Goal: Obtain resource: Download file/media

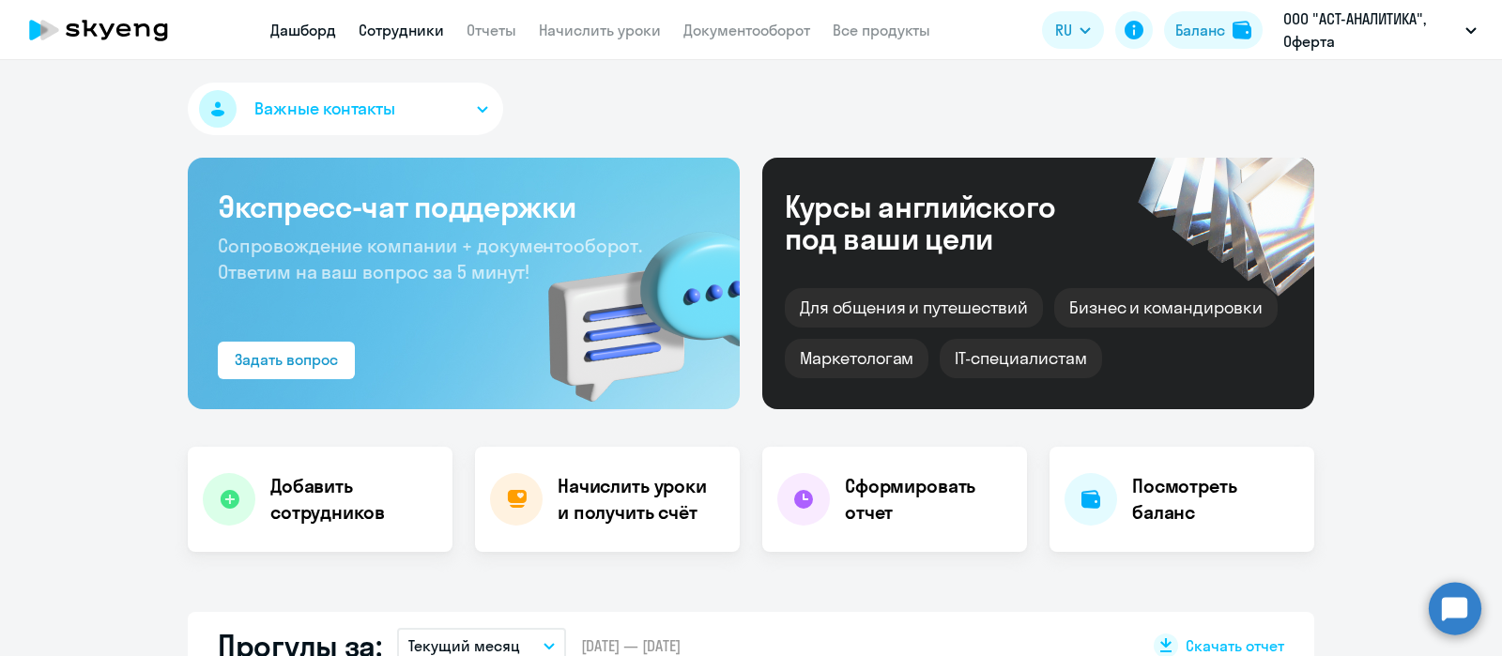
click at [405, 29] on link "Сотрудники" at bounding box center [401, 30] width 85 height 19
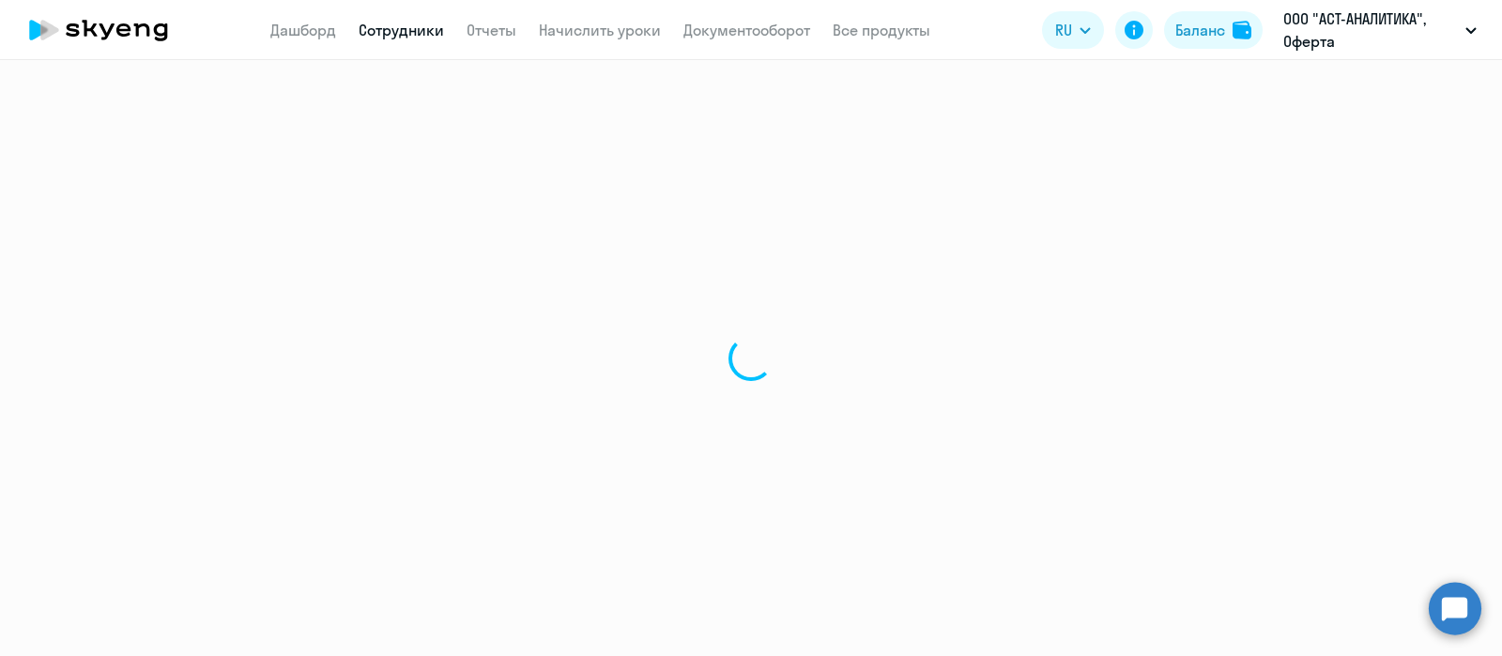
select select "30"
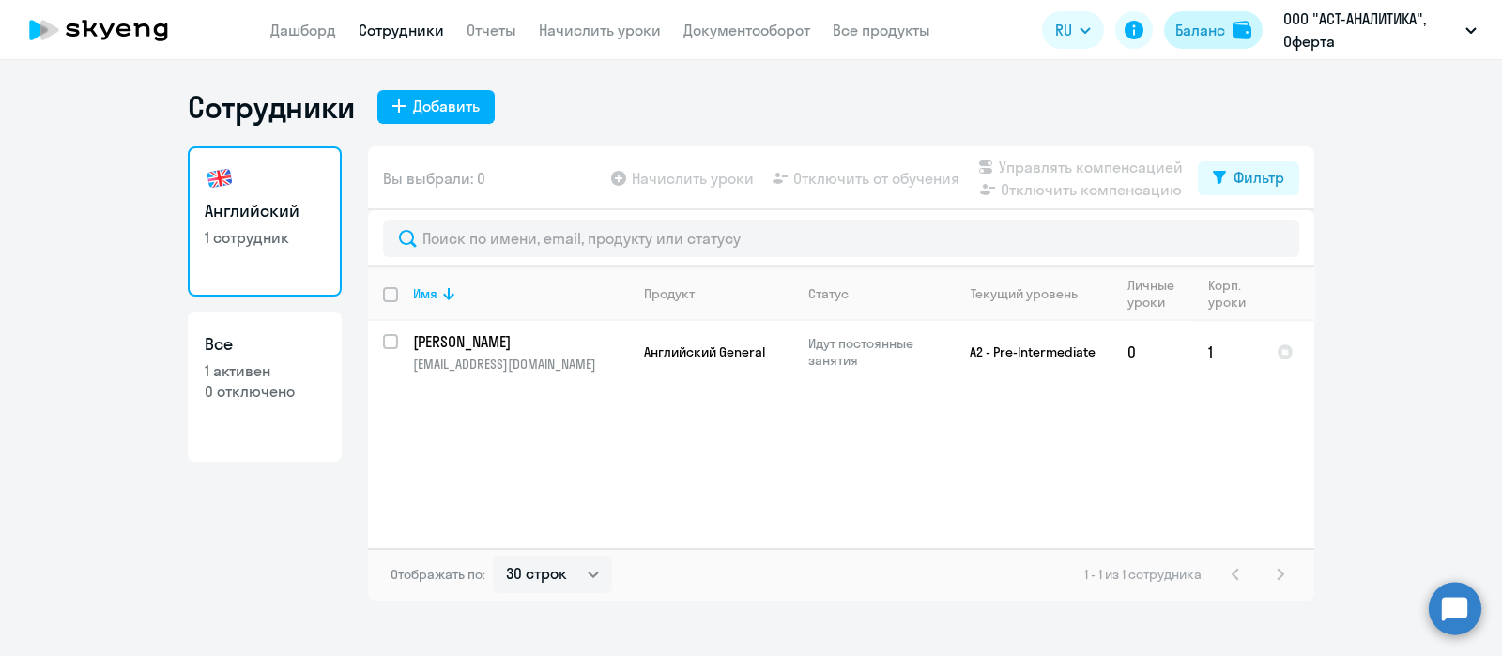
click at [1214, 30] on div "Баланс" at bounding box center [1200, 30] width 50 height 23
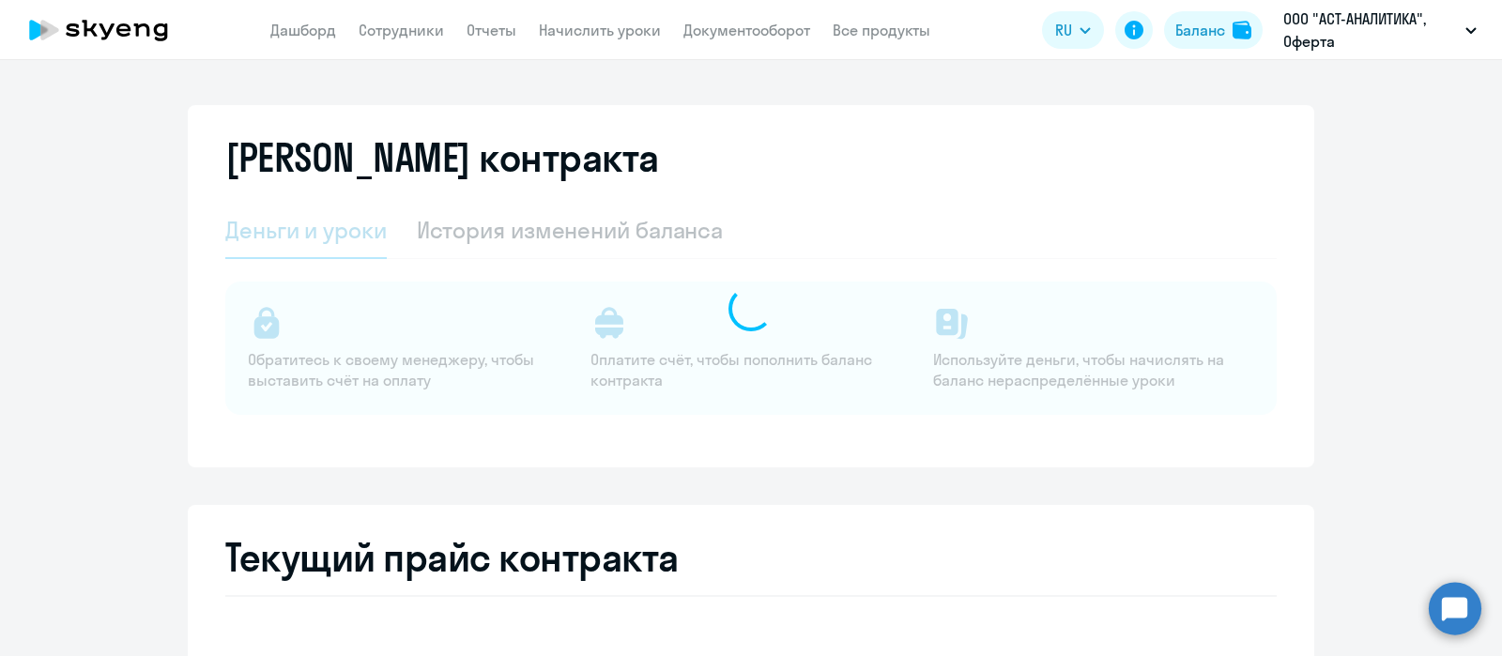
select select "english_adult_not_native_speaker"
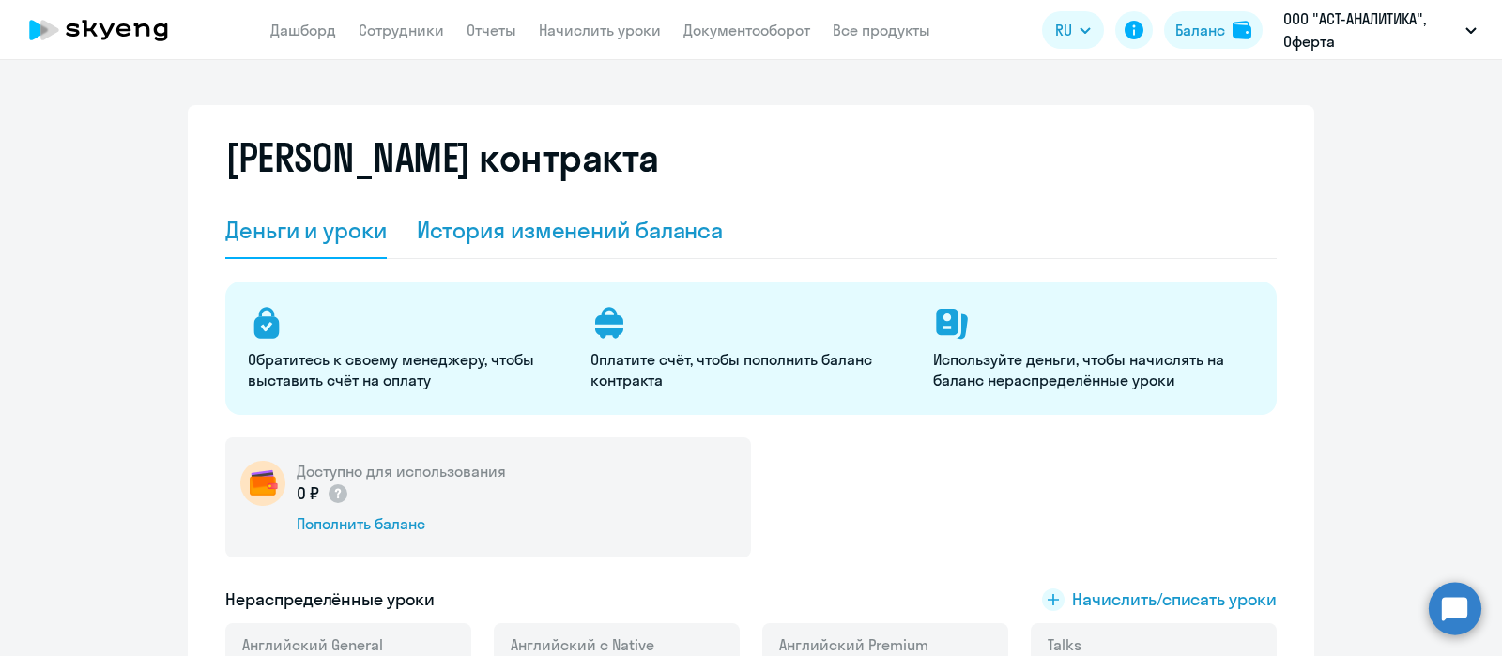
click at [620, 224] on div "История изменений баланса" at bounding box center [570, 230] width 307 height 30
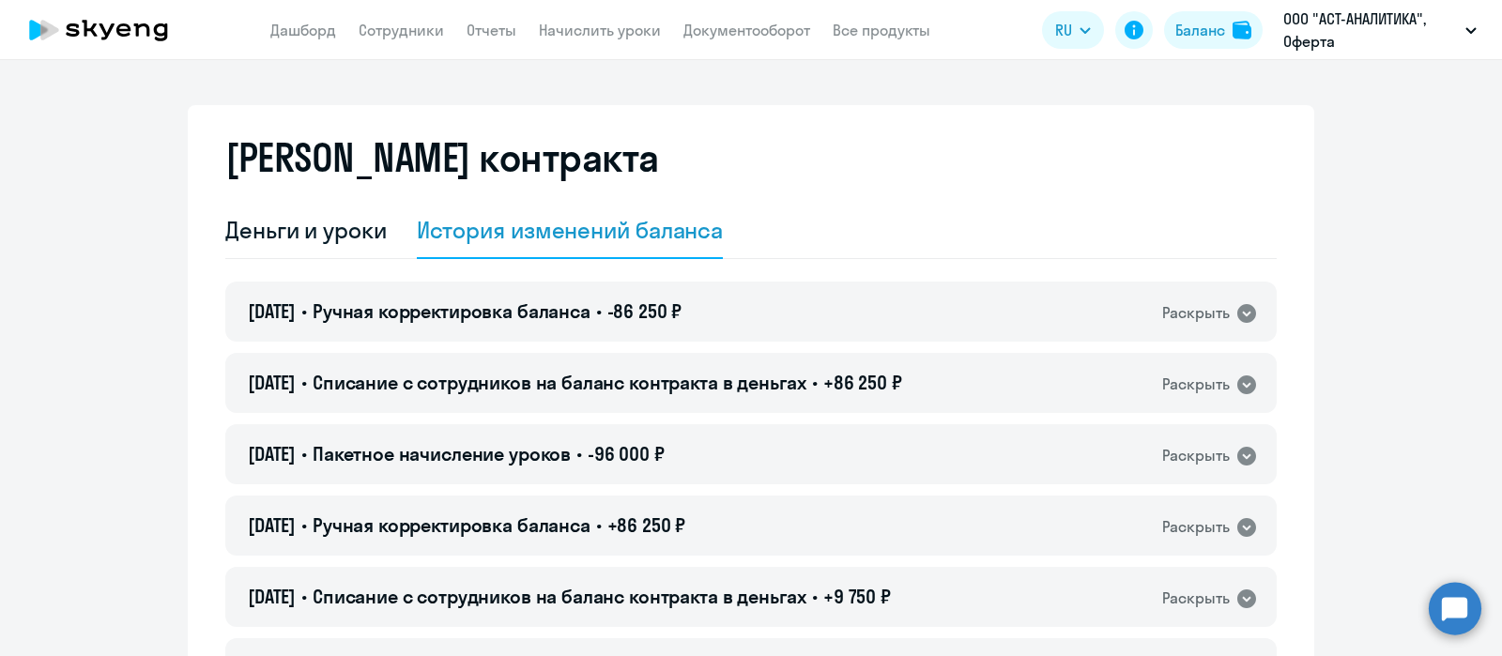
scroll to position [116, 0]
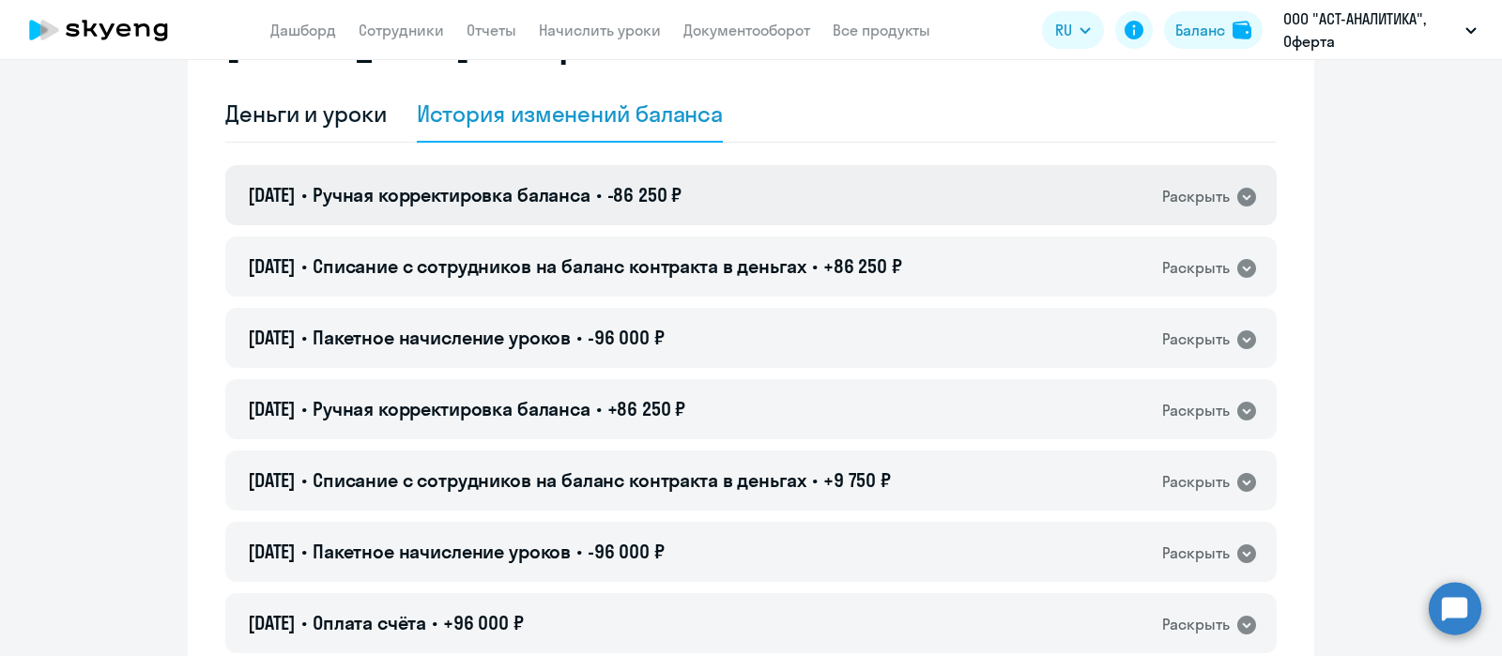
click at [1239, 191] on icon at bounding box center [1246, 197] width 19 height 19
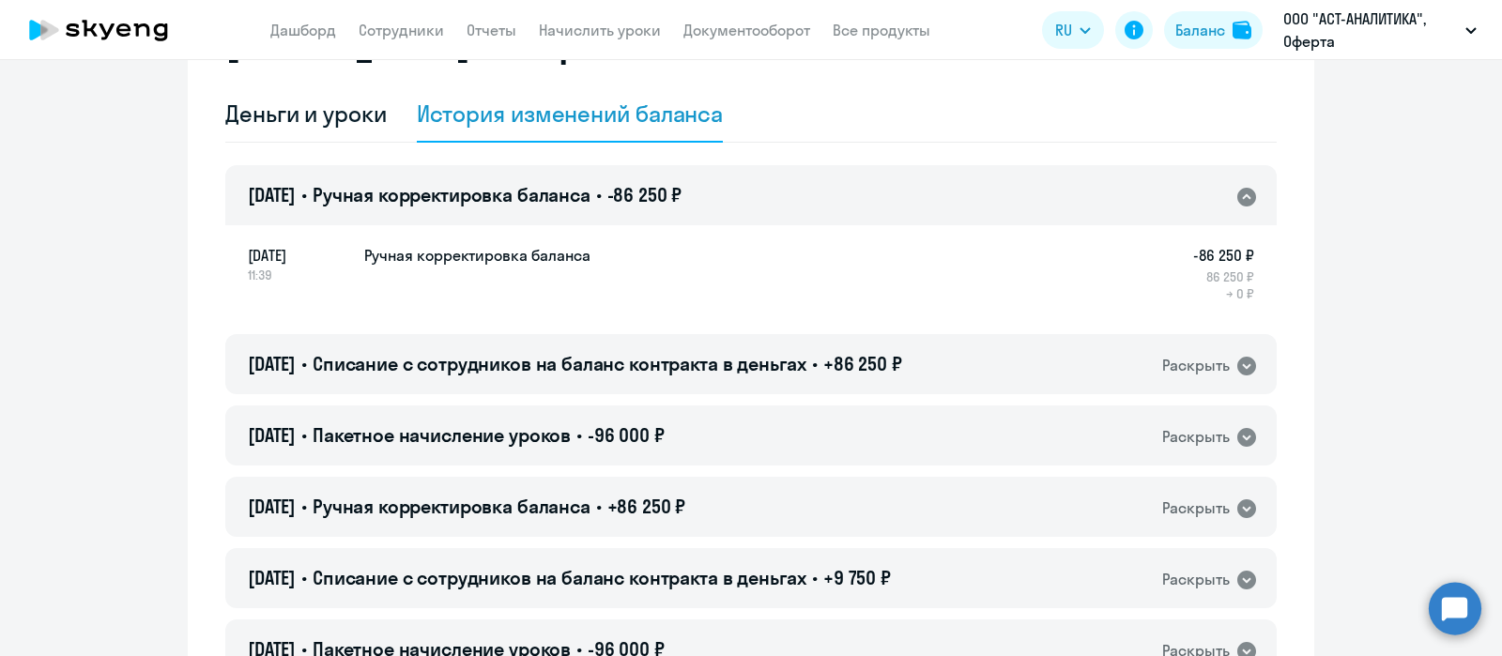
click at [1239, 191] on icon at bounding box center [1246, 197] width 19 height 19
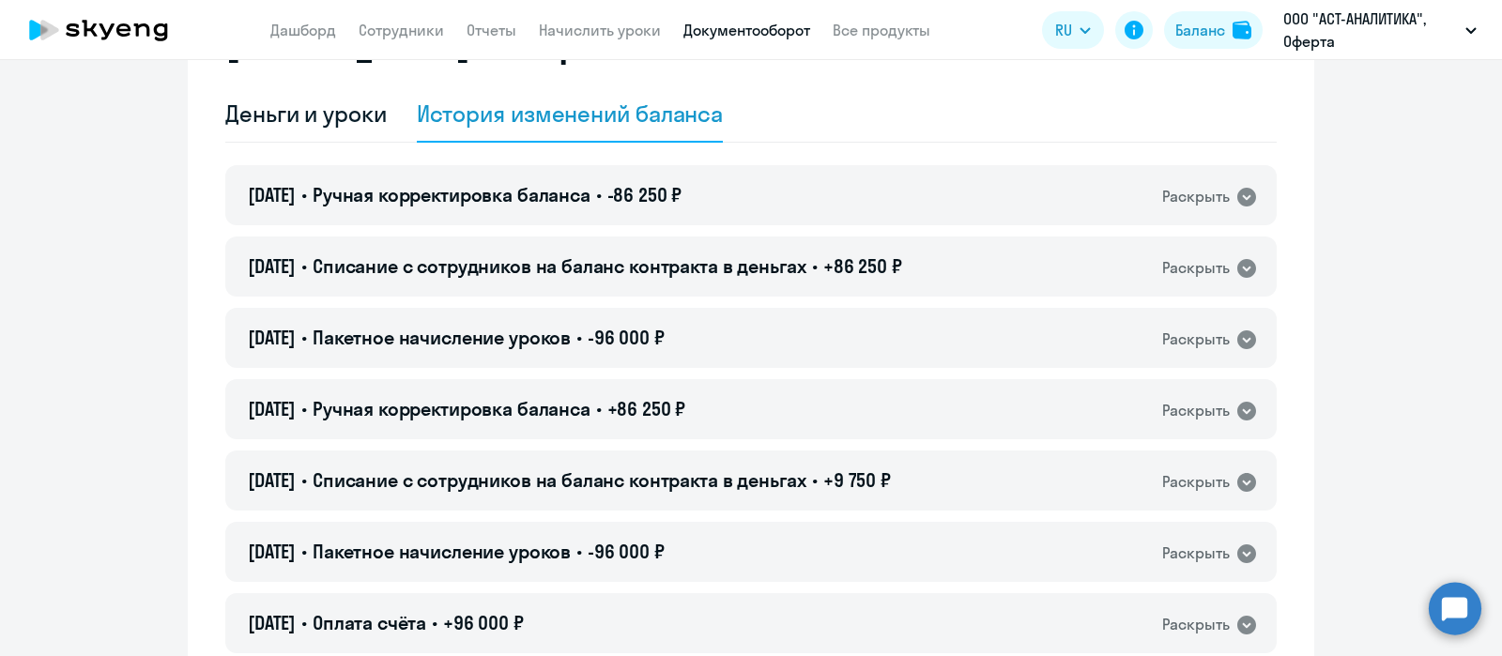
click at [758, 23] on link "Документооборот" at bounding box center [746, 30] width 127 height 19
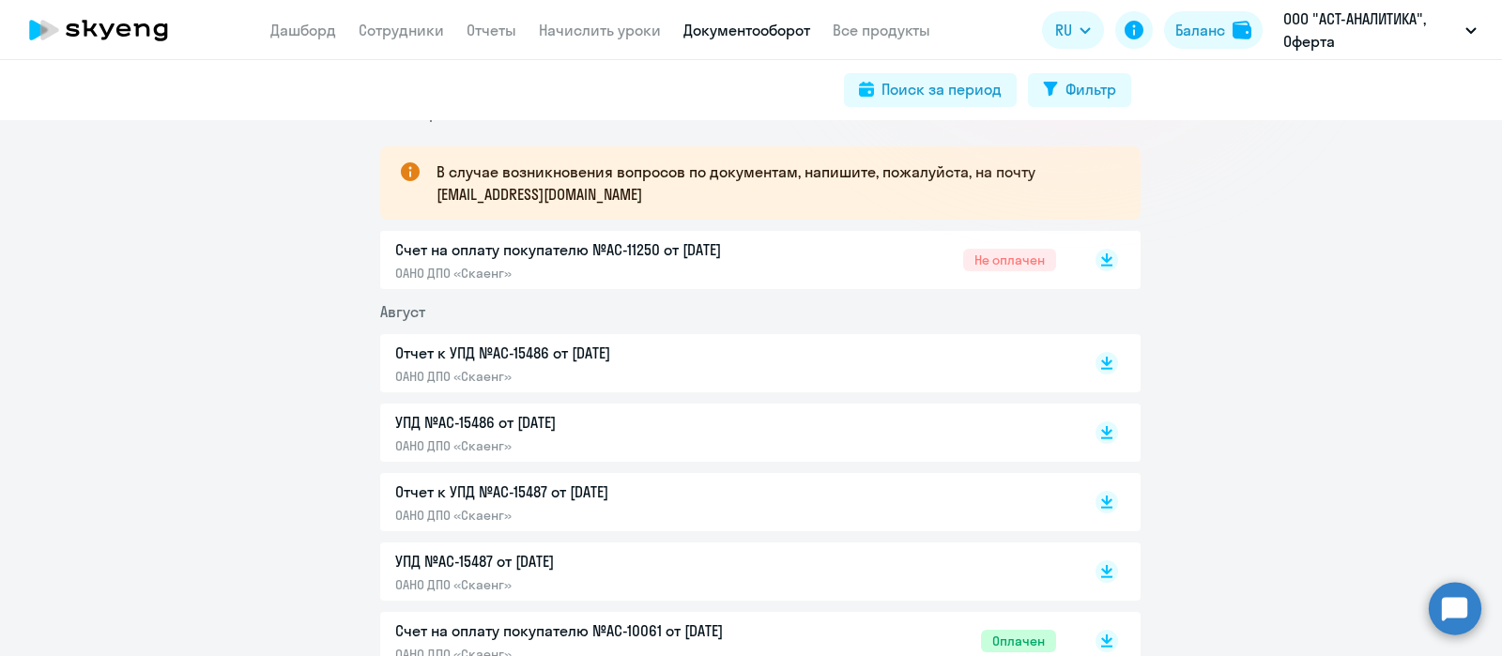
scroll to position [234, 0]
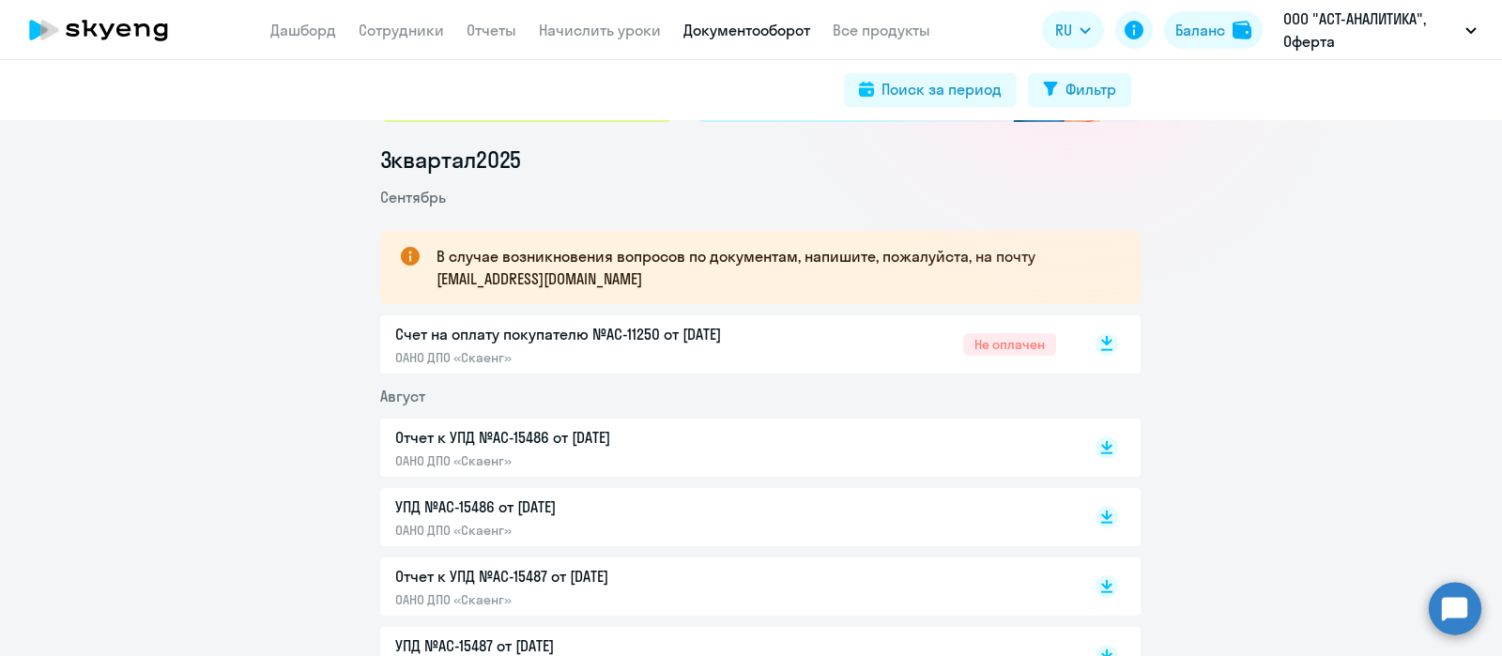
click at [1098, 339] on rect at bounding box center [1107, 344] width 23 height 23
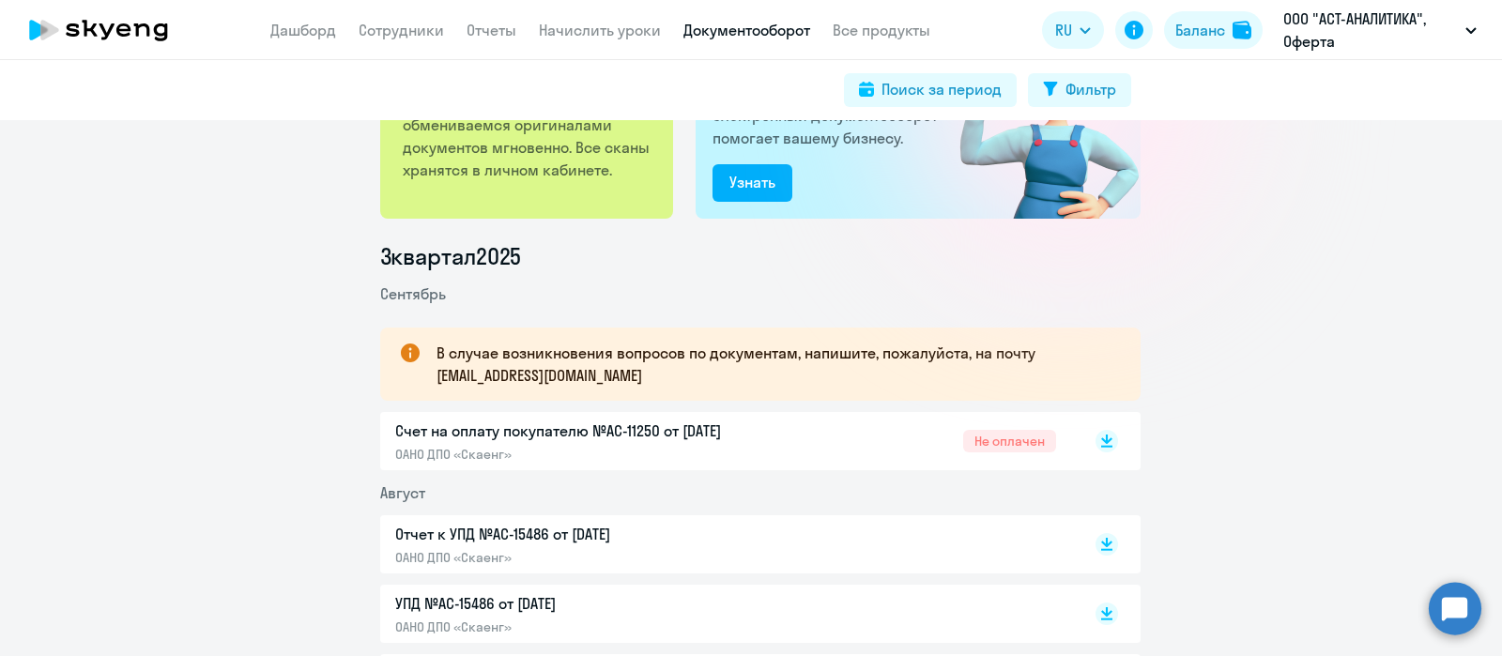
scroll to position [0, 0]
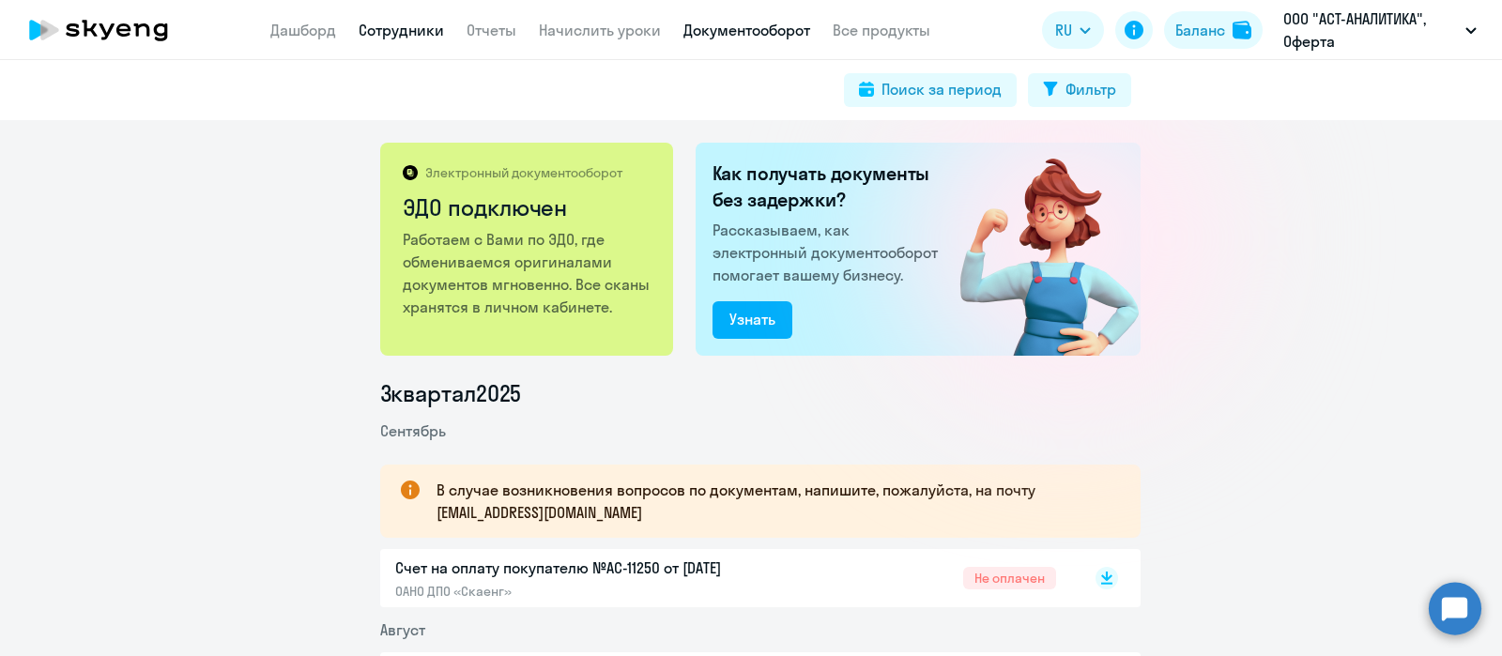
click at [399, 29] on link "Сотрудники" at bounding box center [401, 30] width 85 height 19
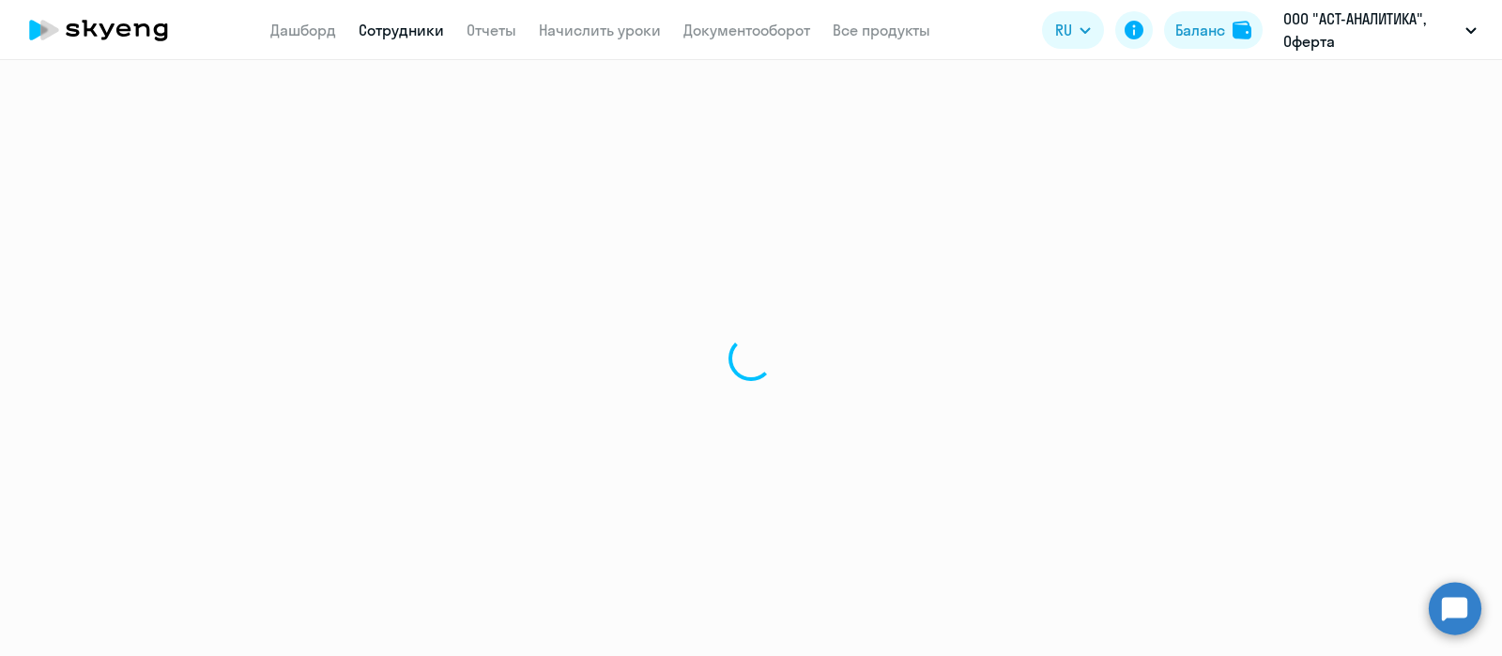
select select "30"
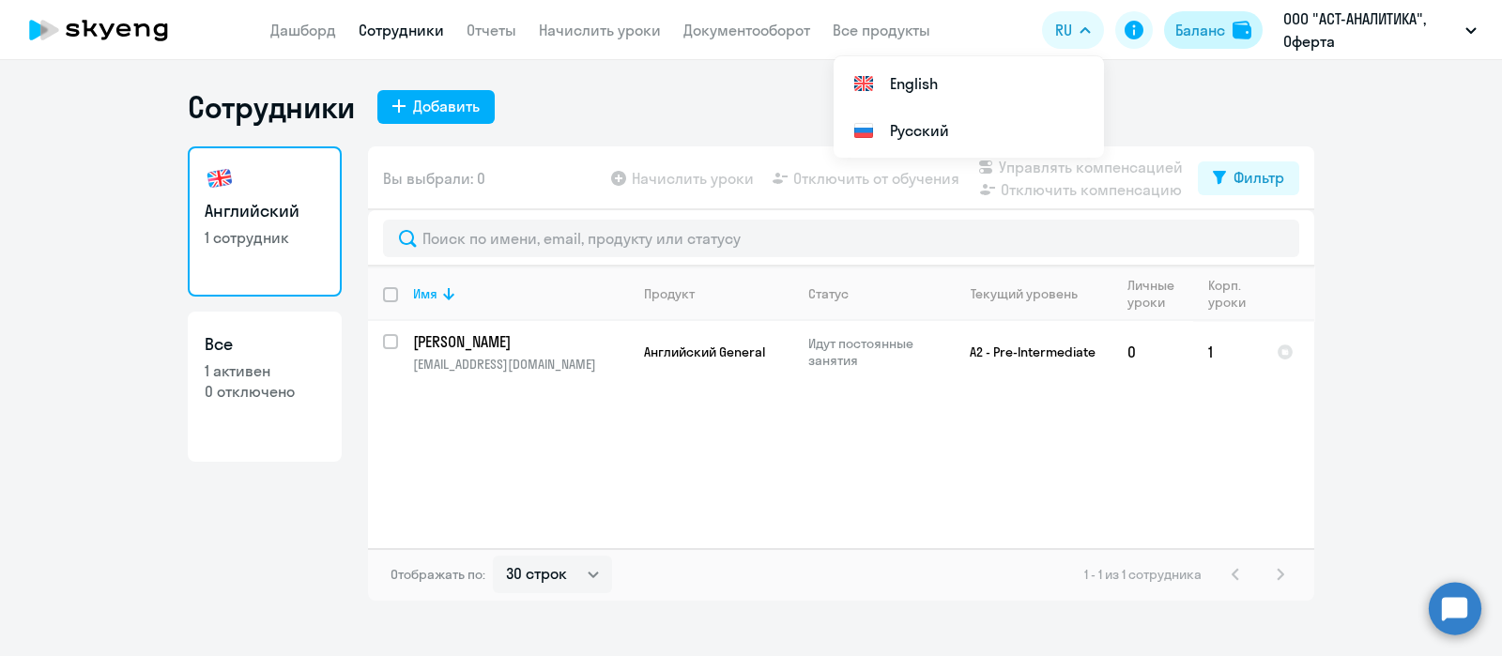
click at [1201, 33] on div "Баланс" at bounding box center [1200, 30] width 50 height 23
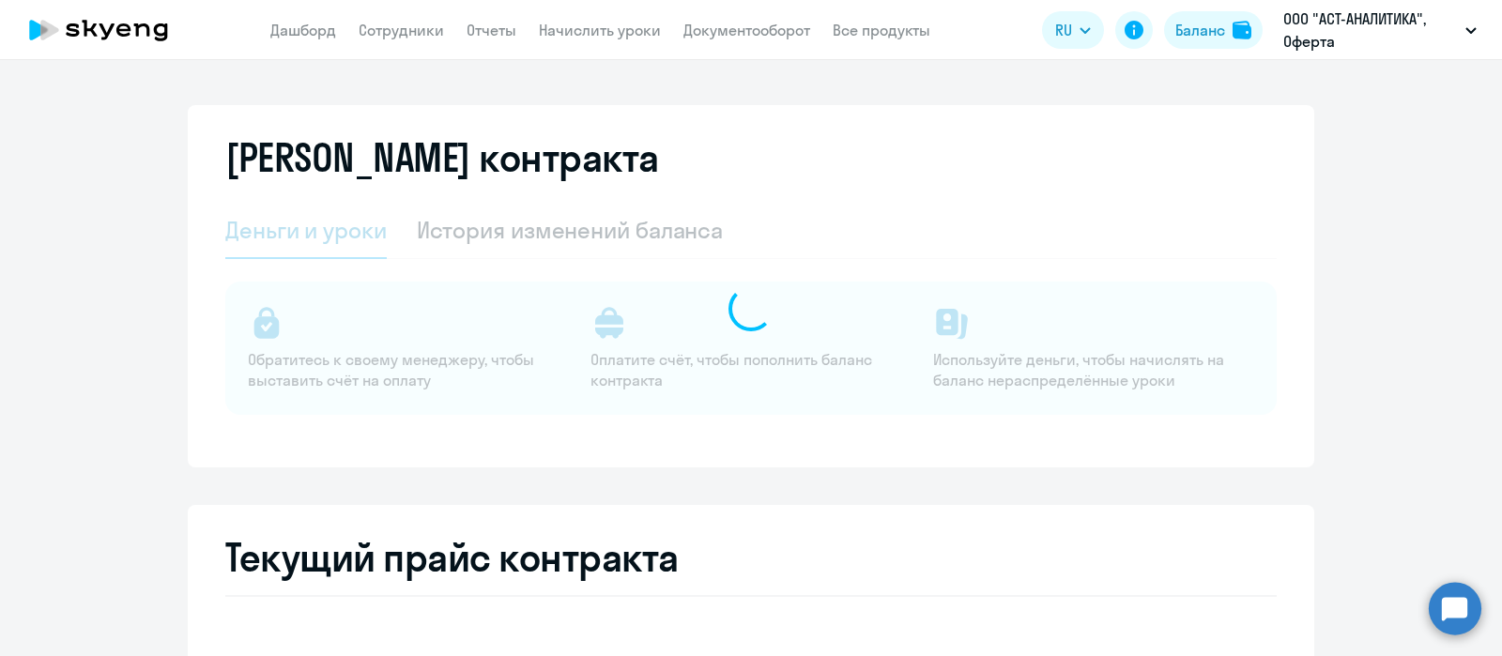
select select "english_adult_not_native_speaker"
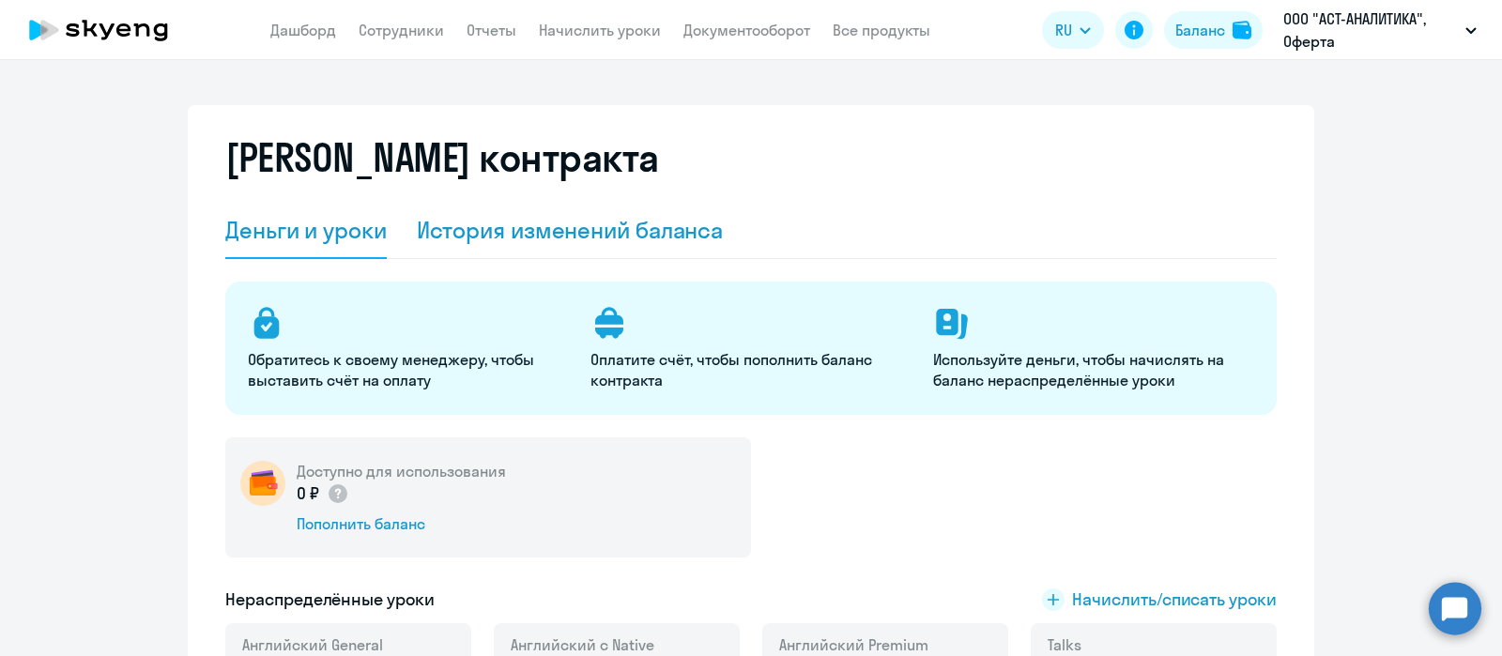
click at [523, 222] on div "История изменений баланса" at bounding box center [570, 230] width 307 height 30
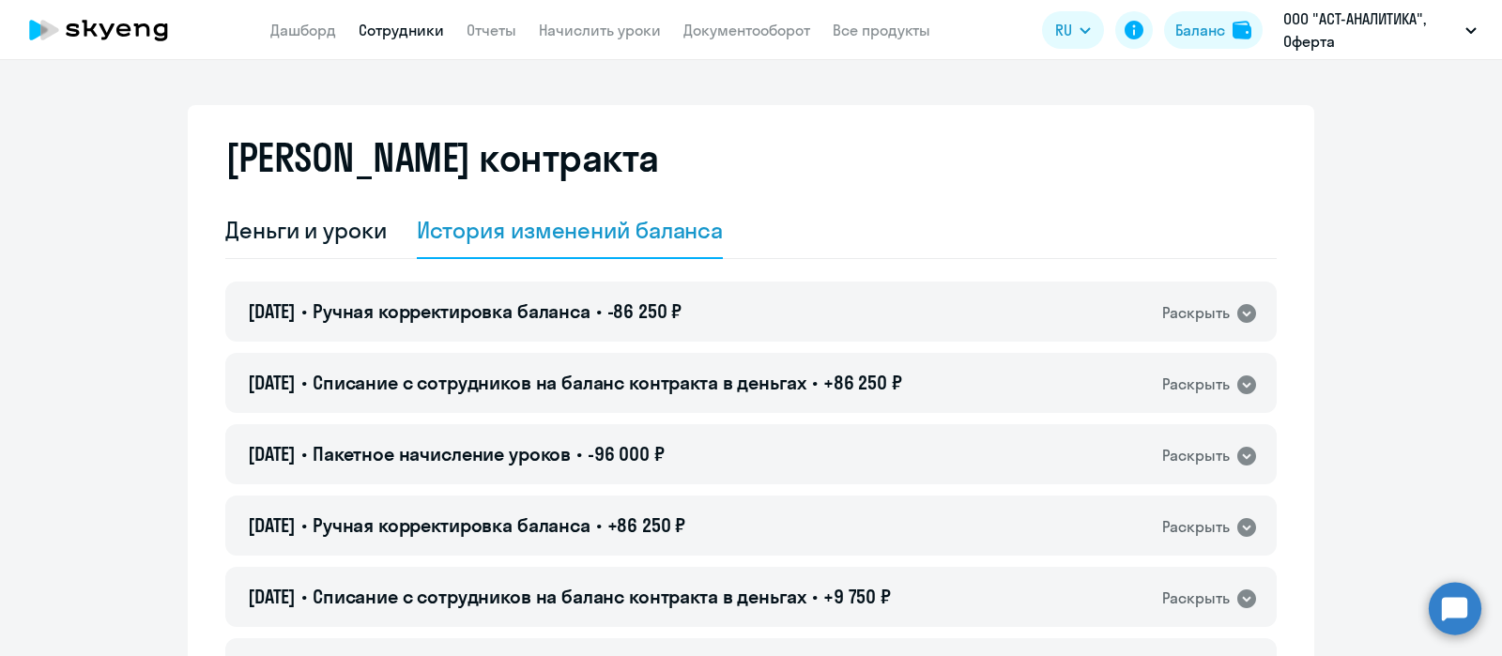
click at [415, 27] on link "Сотрудники" at bounding box center [401, 30] width 85 height 19
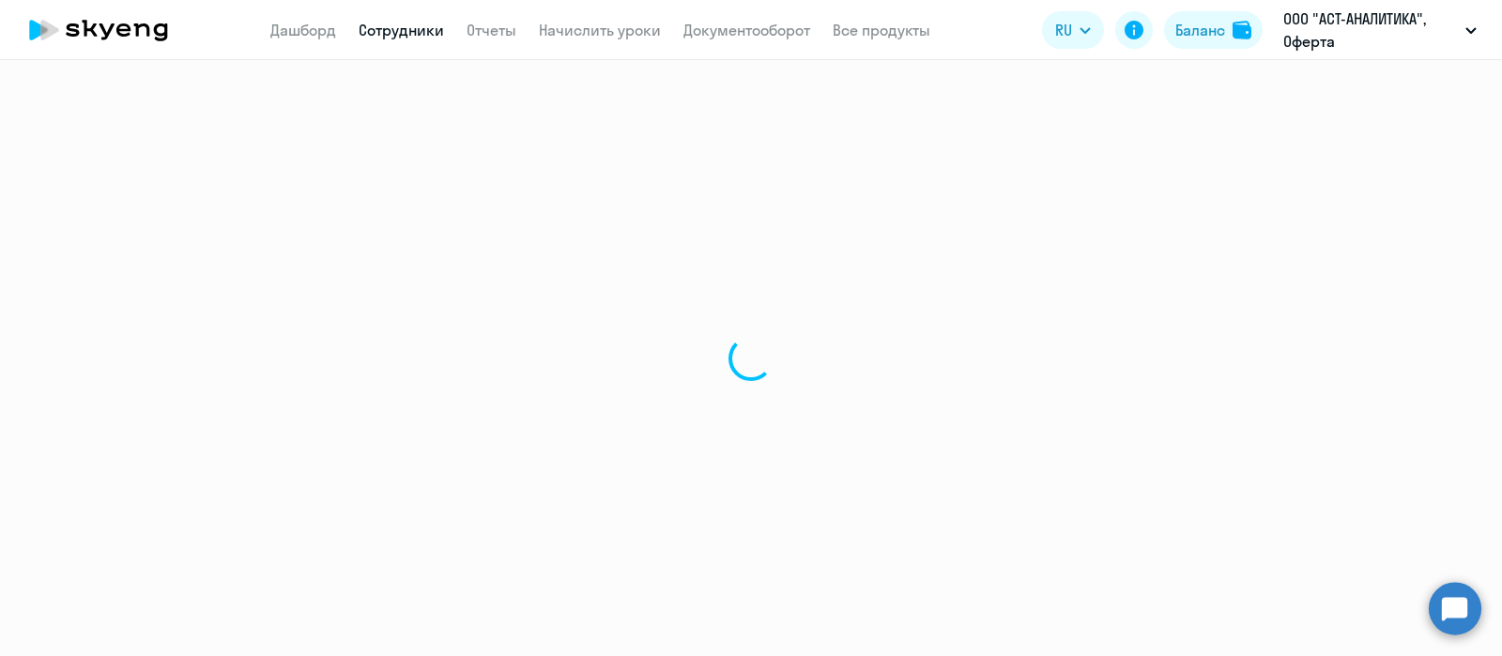
select select "30"
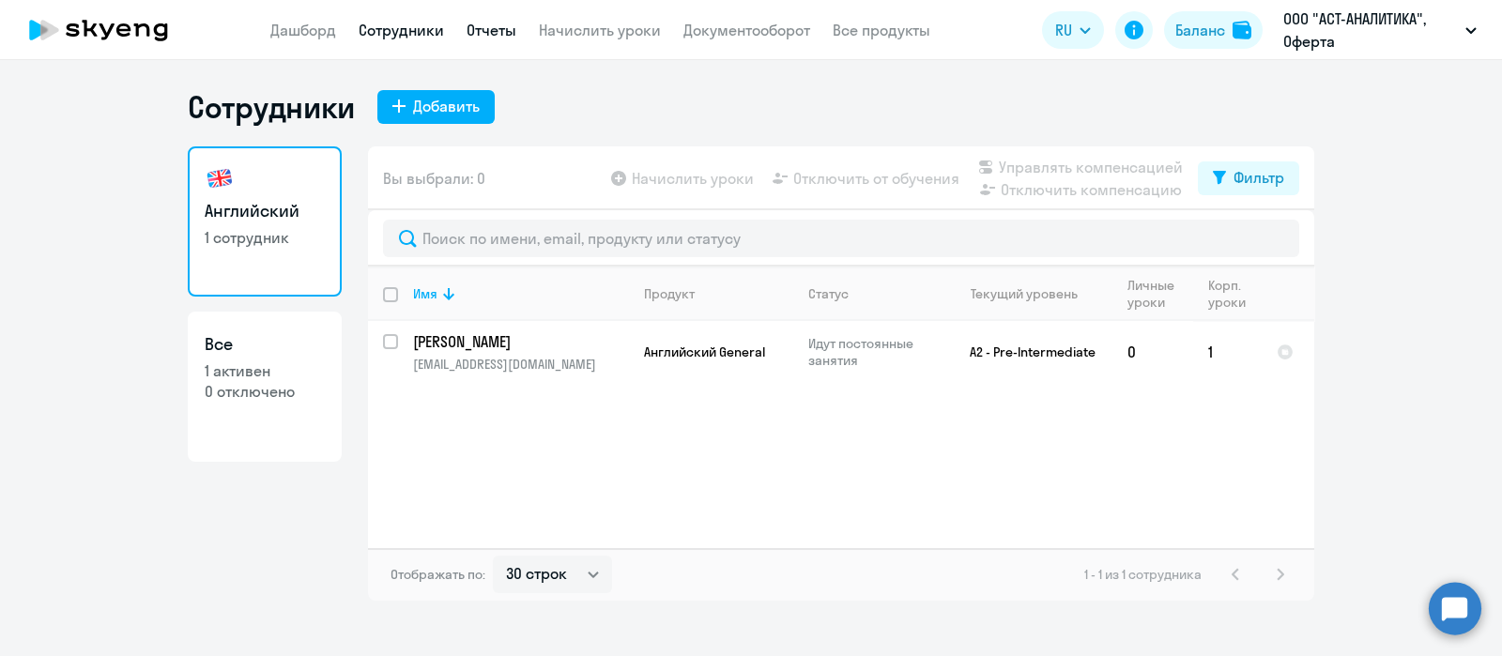
click at [491, 25] on link "Отчеты" at bounding box center [492, 30] width 50 height 19
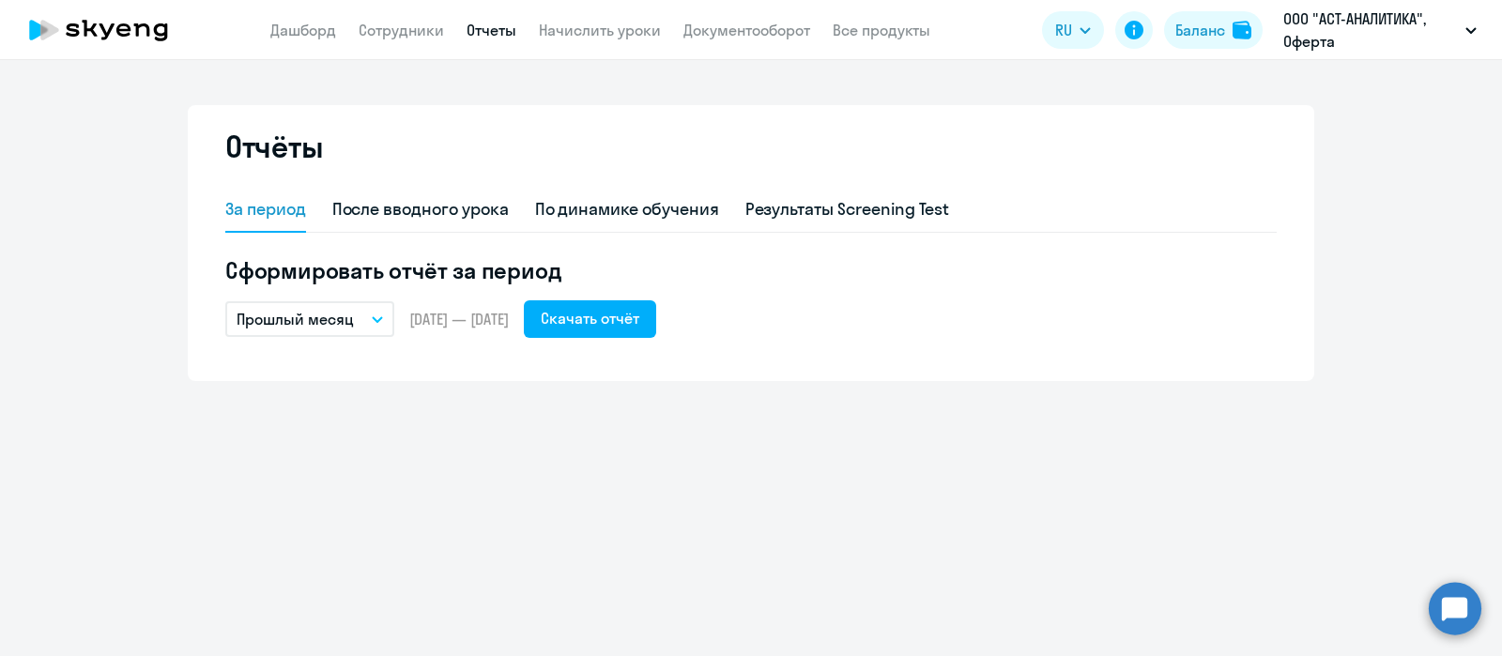
click at [376, 316] on icon "button" at bounding box center [377, 319] width 11 height 7
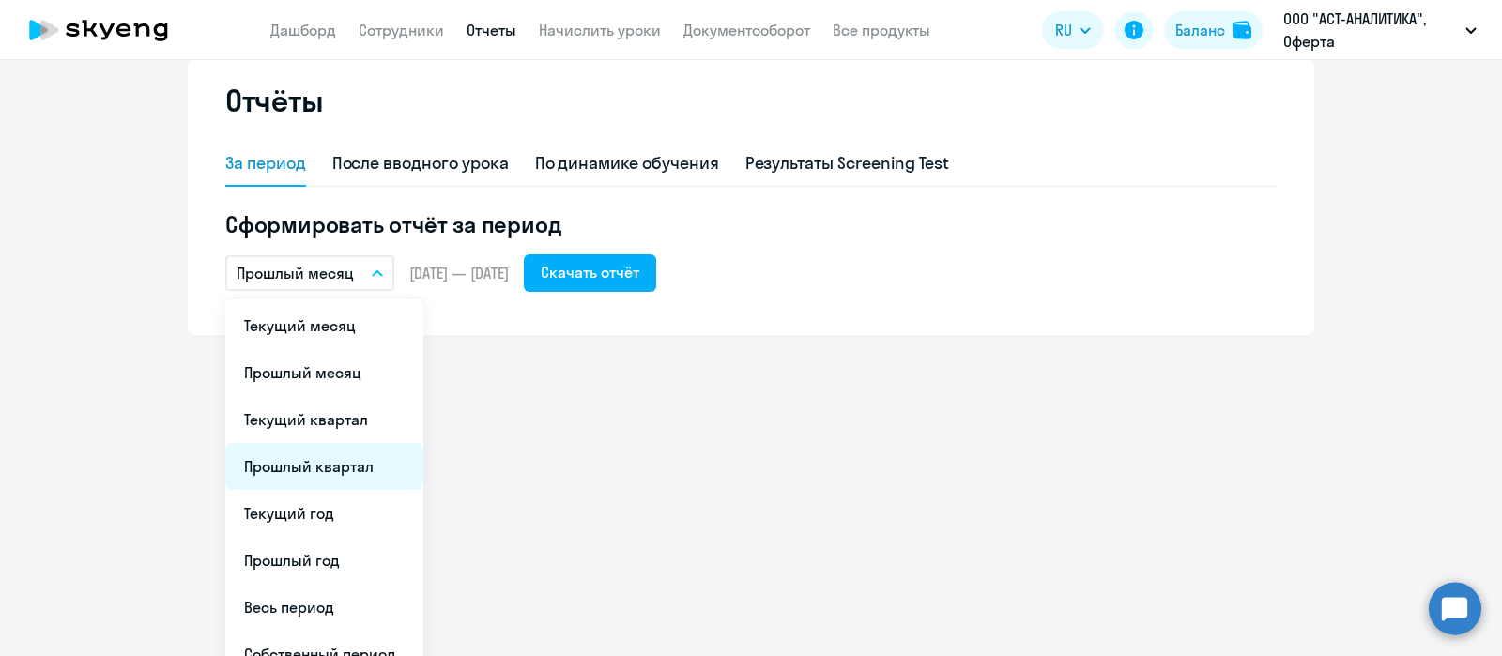
scroll to position [70, 0]
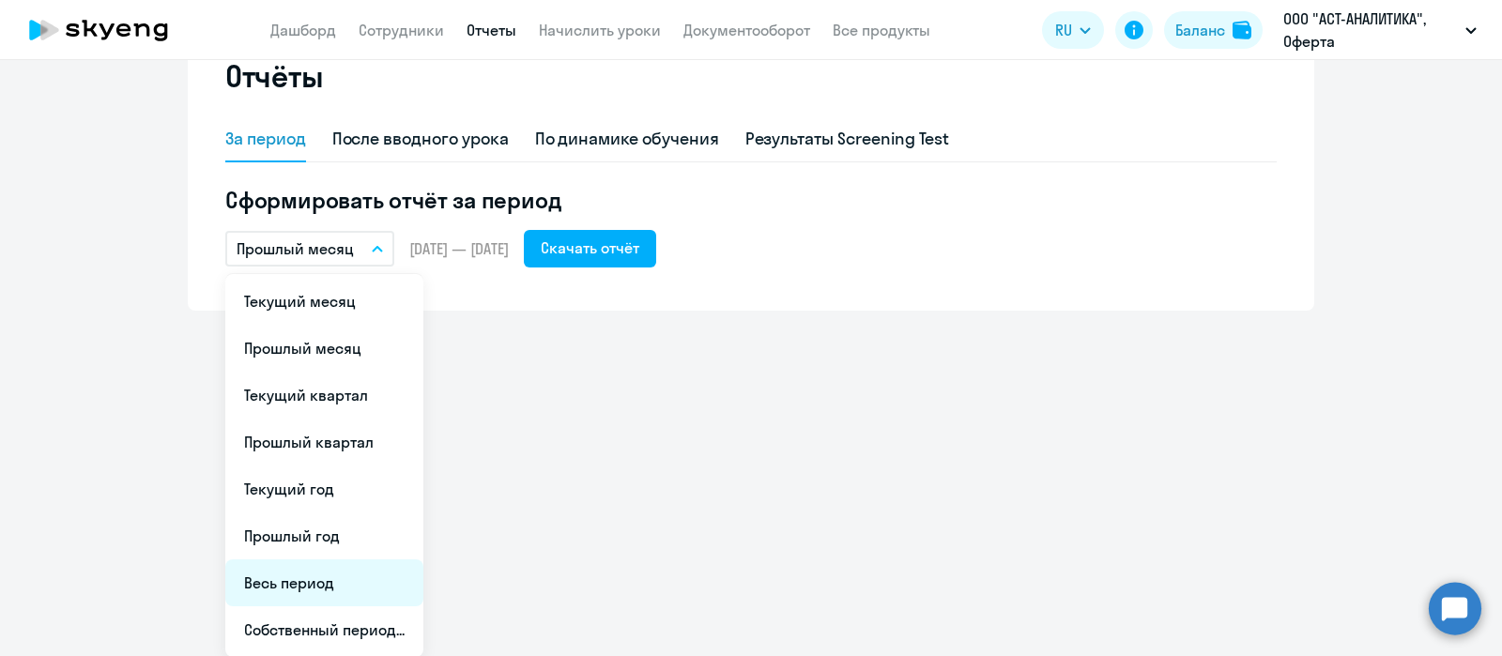
click at [306, 573] on li "Весь период" at bounding box center [324, 583] width 198 height 47
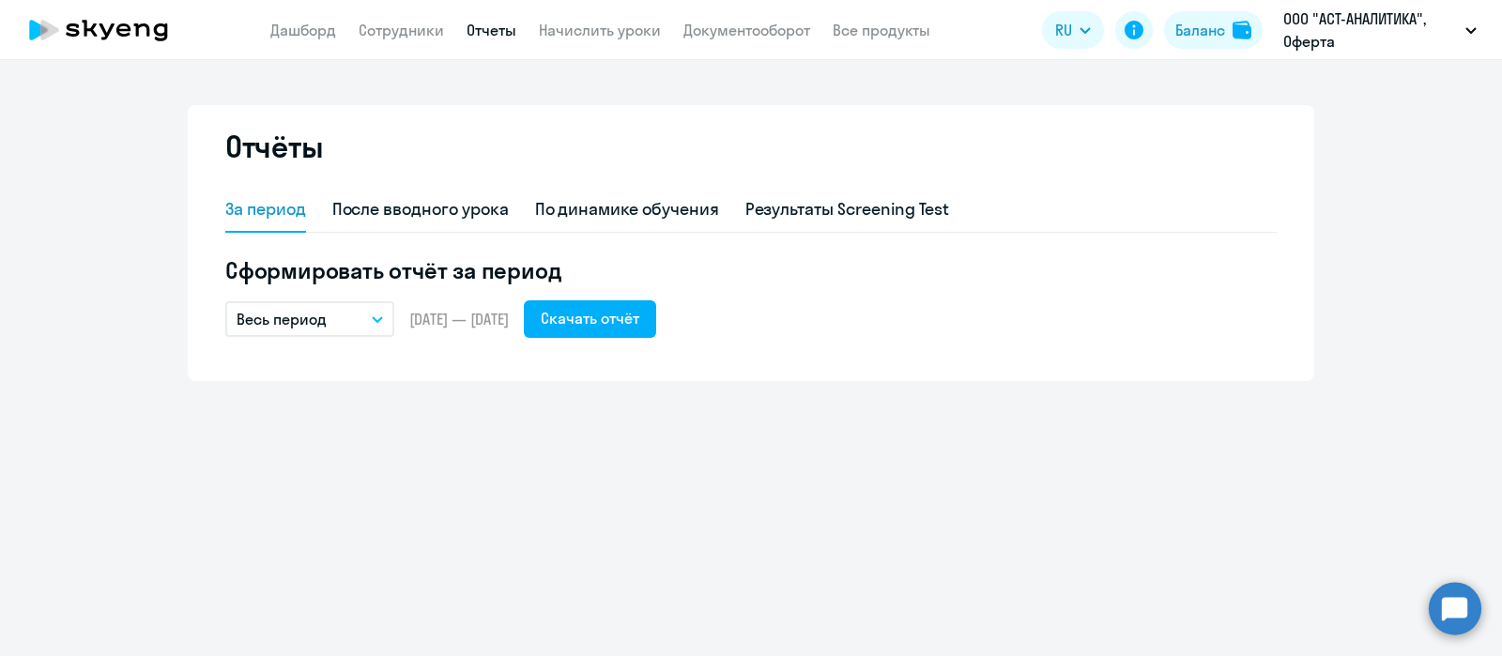
scroll to position [0, 0]
click at [639, 316] on div "Скачать отчёт" at bounding box center [590, 318] width 99 height 23
click at [408, 31] on link "Сотрудники" at bounding box center [401, 30] width 85 height 19
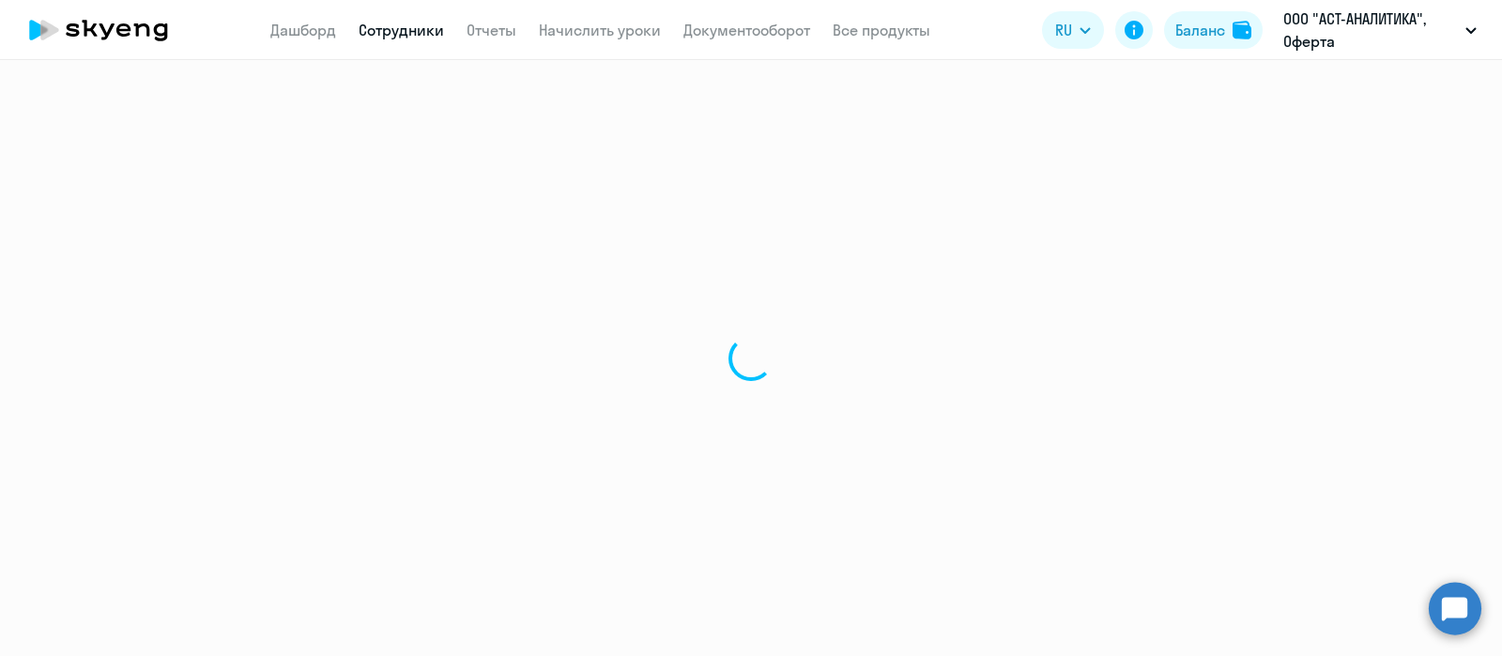
select select "30"
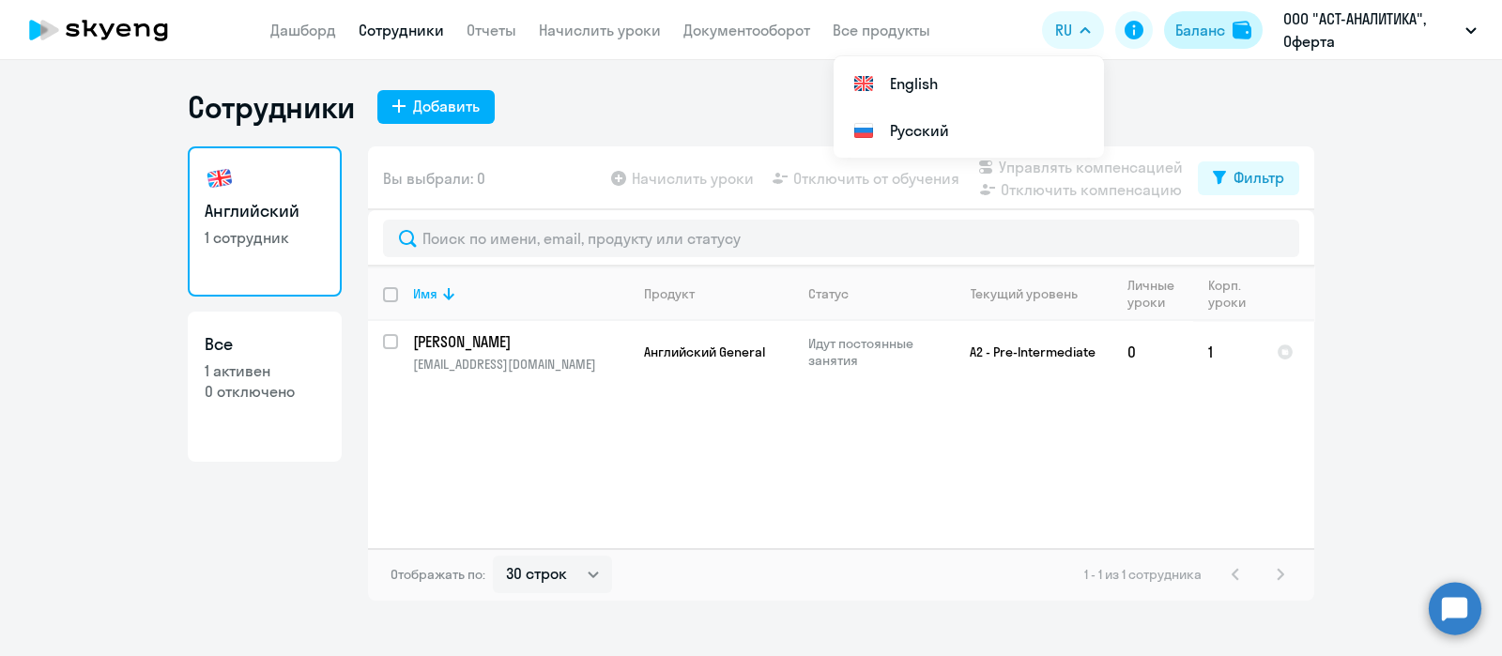
click at [1197, 21] on div "Баланс" at bounding box center [1200, 30] width 50 height 23
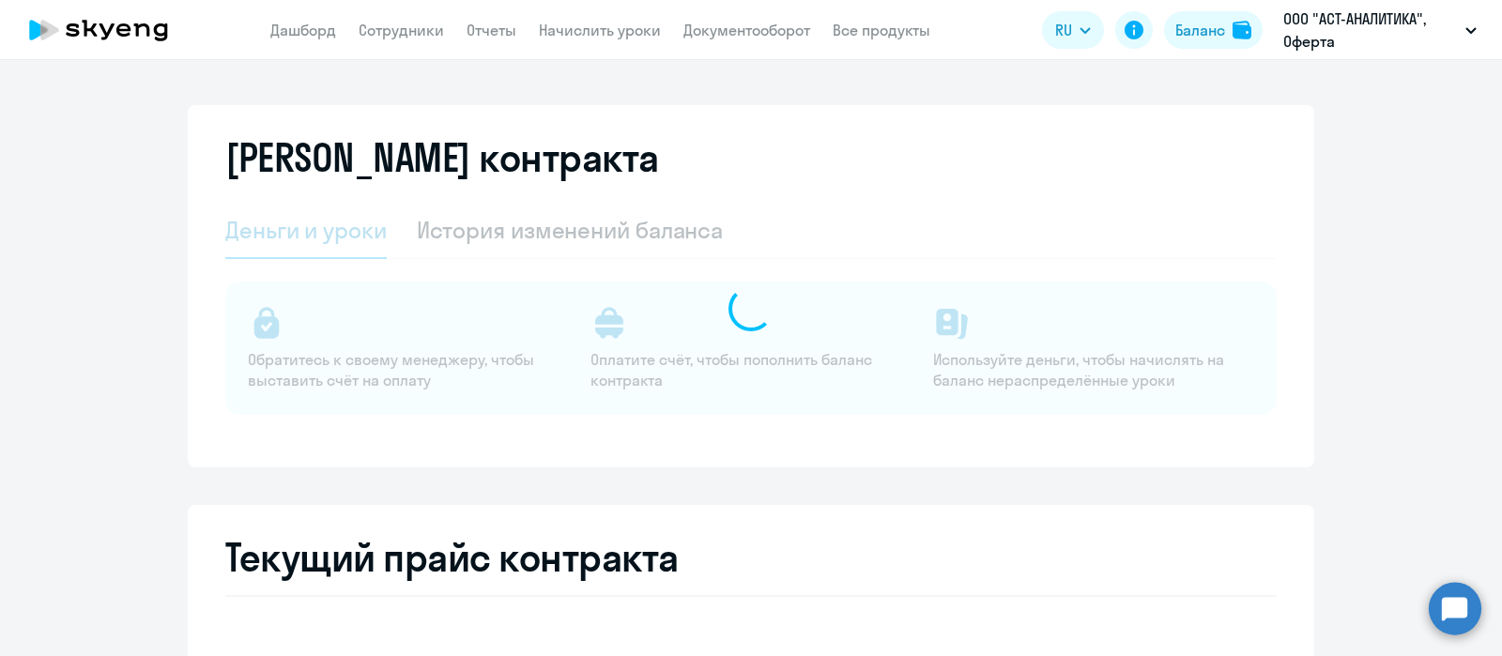
select select "english_adult_not_native_speaker"
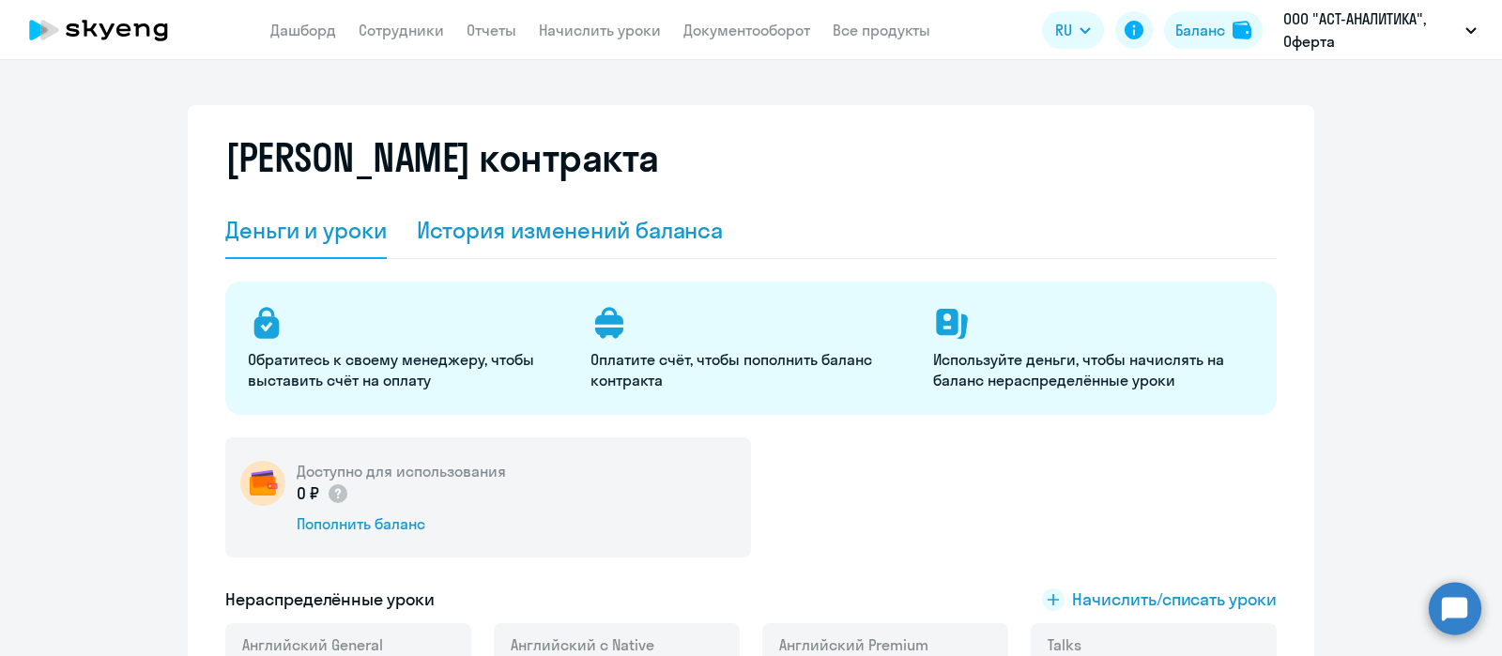
click at [469, 226] on div "История изменений баланса" at bounding box center [570, 230] width 307 height 30
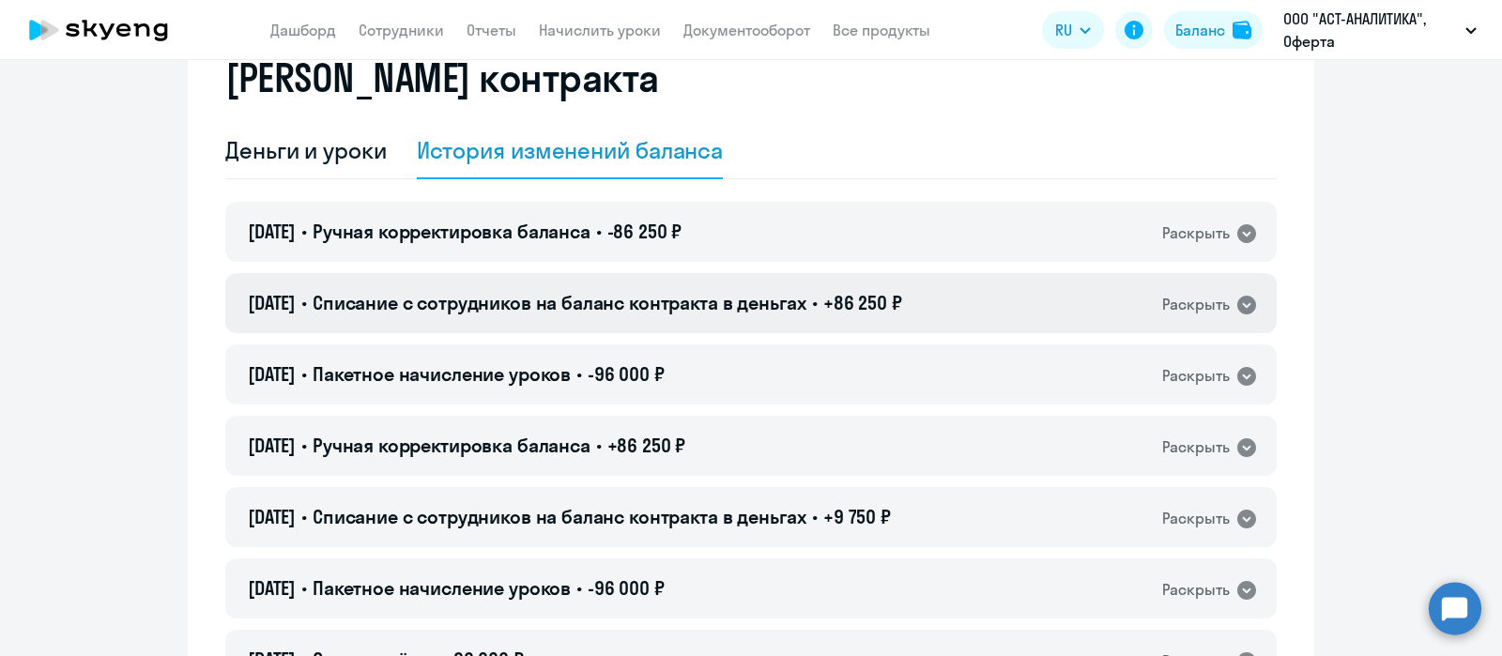
scroll to position [116, 0]
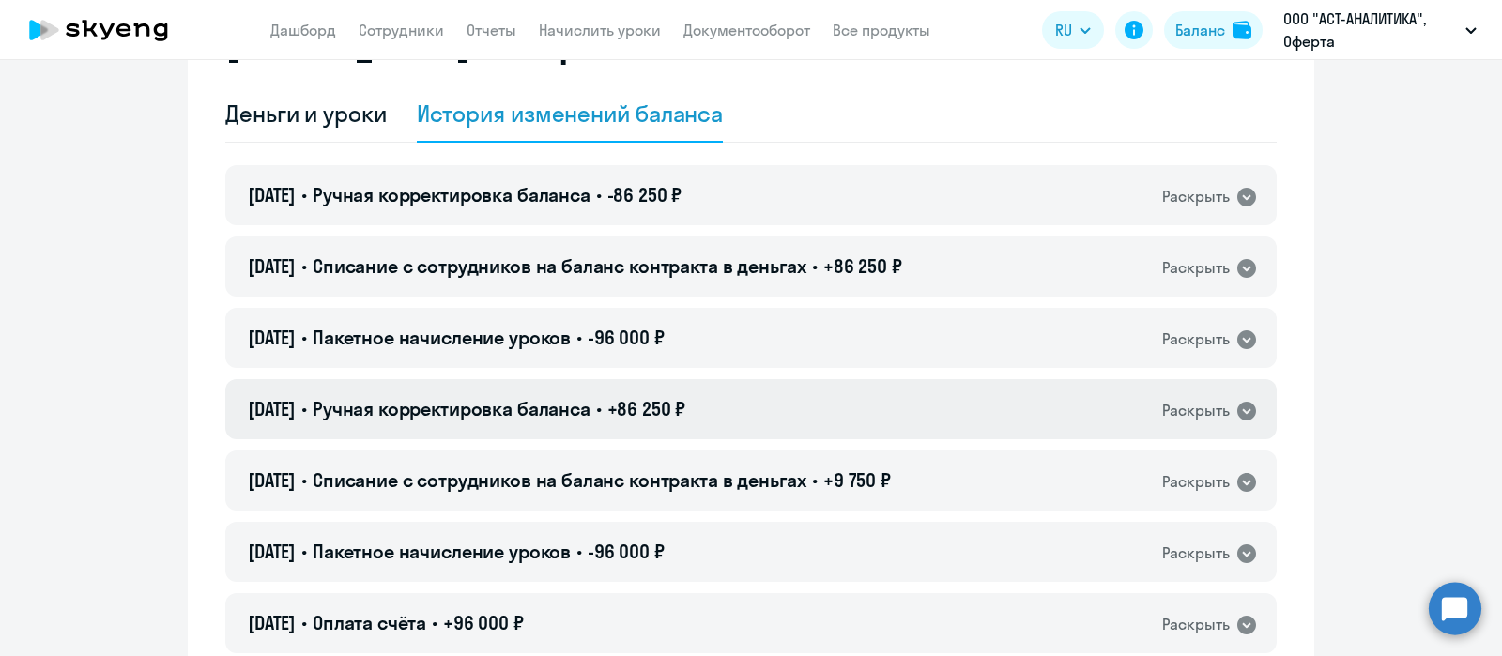
click at [1216, 411] on div "Раскрыть" at bounding box center [1196, 410] width 68 height 23
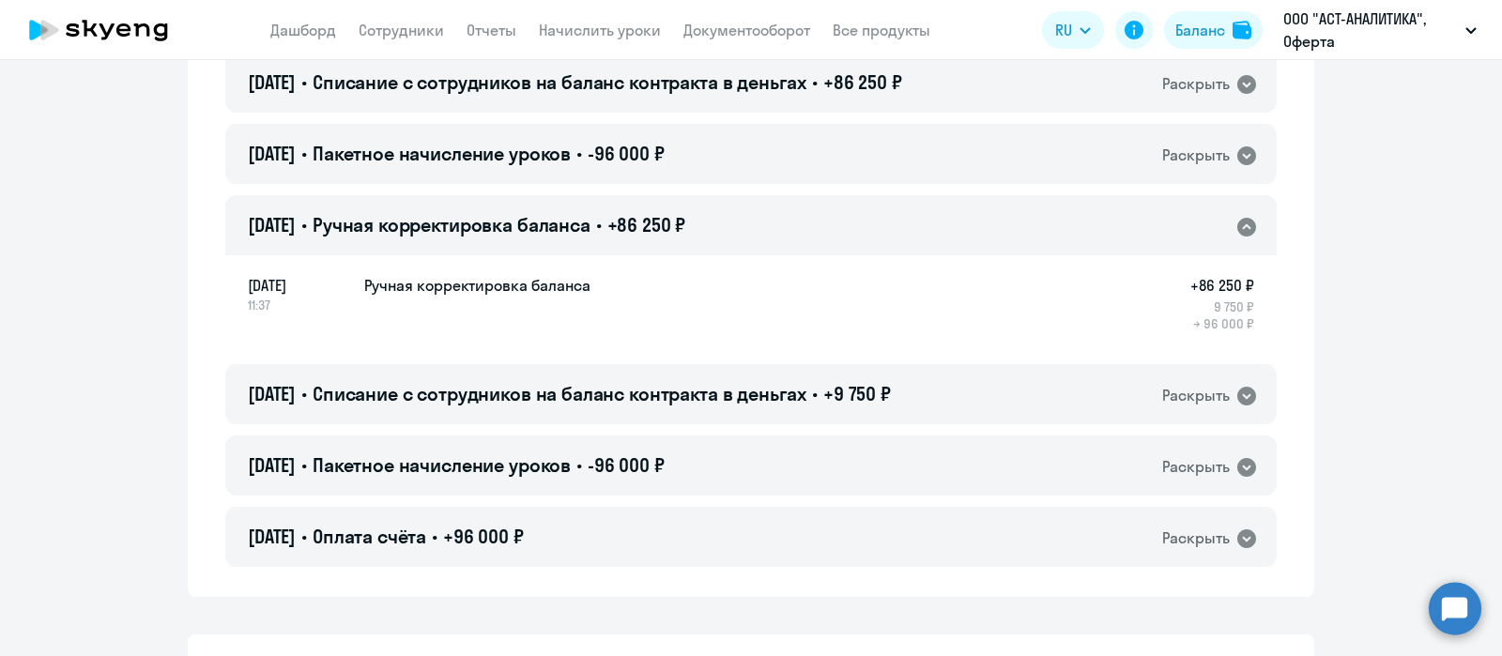
scroll to position [352, 0]
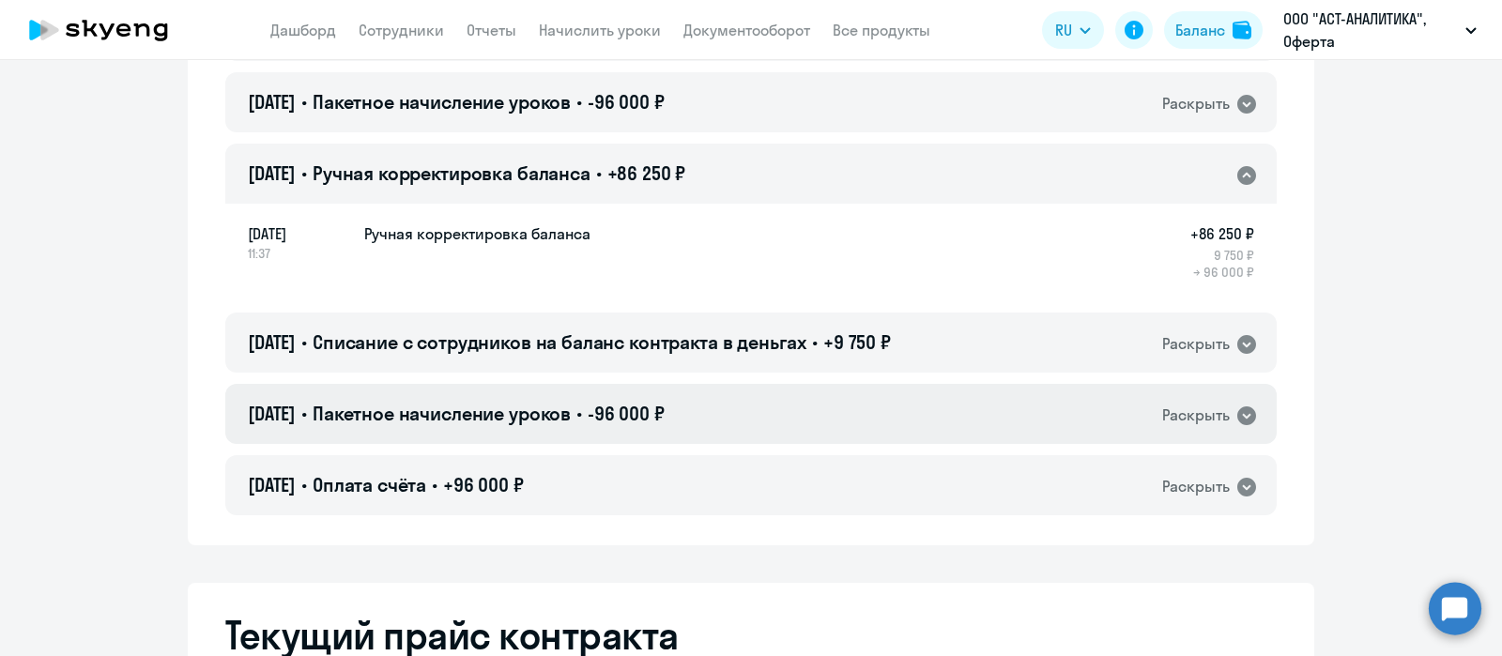
click at [1188, 416] on div "Раскрыть" at bounding box center [1196, 415] width 68 height 23
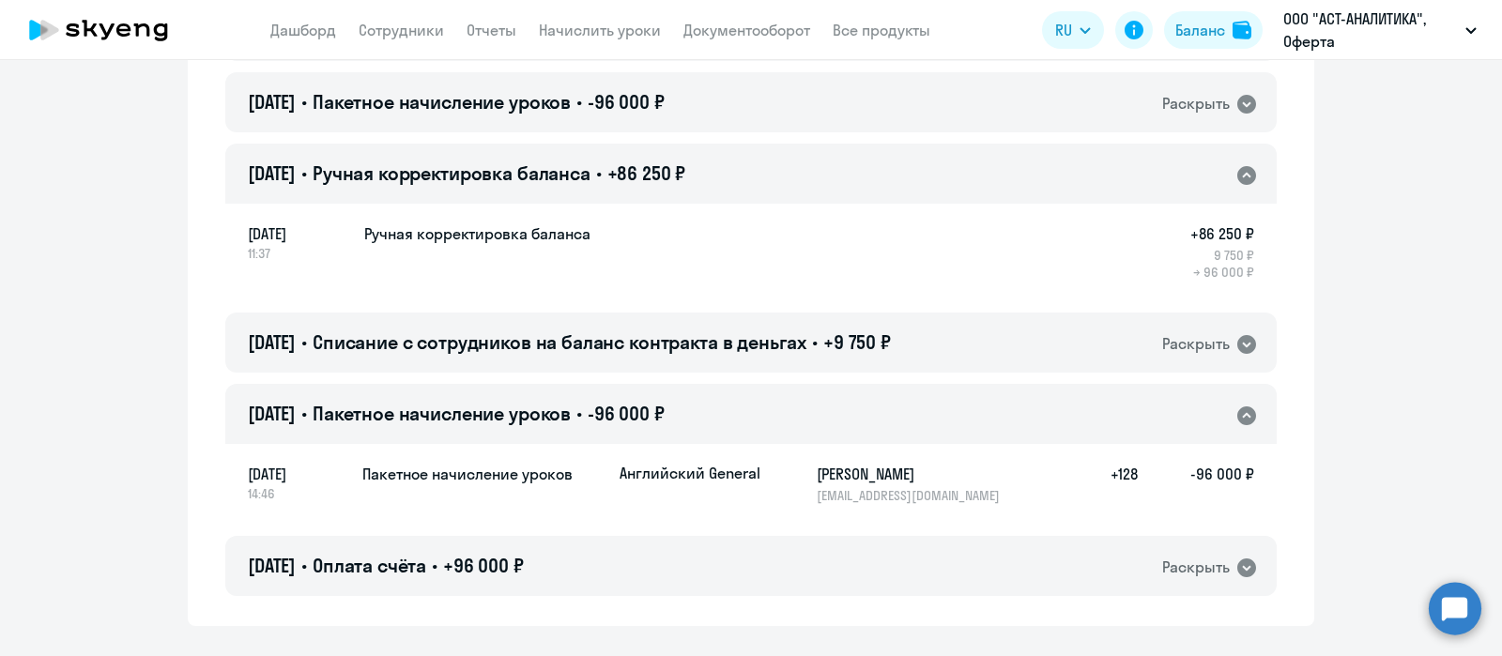
click at [1188, 416] on div "Раскрыть" at bounding box center [1196, 415] width 68 height 23
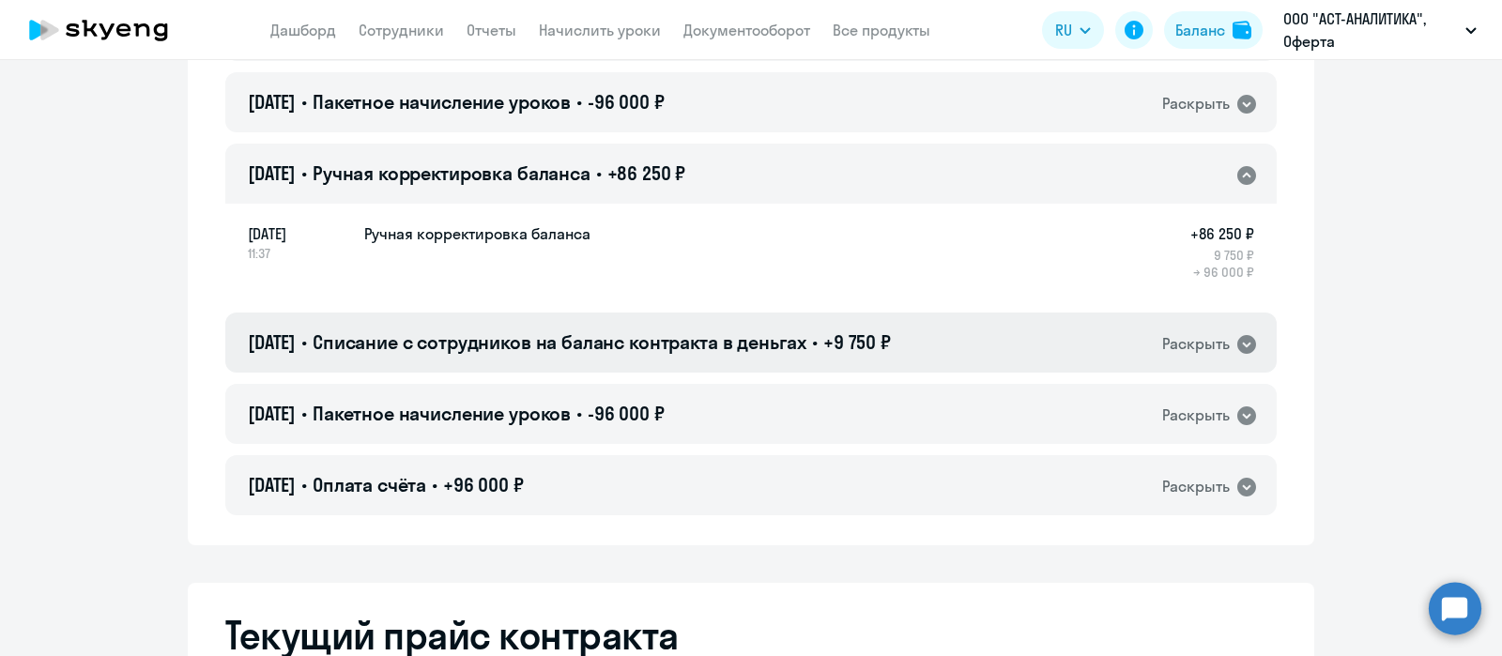
click at [1192, 345] on div "Раскрыть" at bounding box center [1196, 343] width 68 height 23
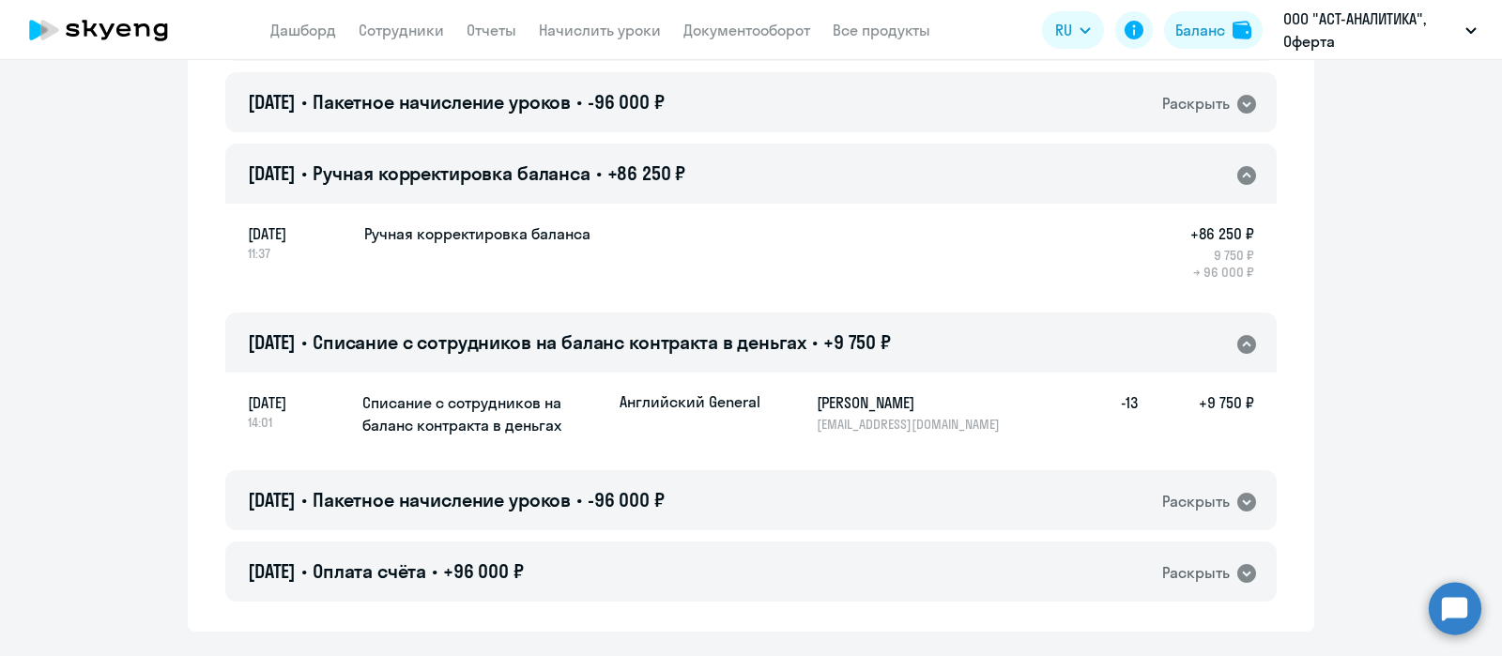
click at [1244, 344] on icon at bounding box center [1246, 344] width 19 height 19
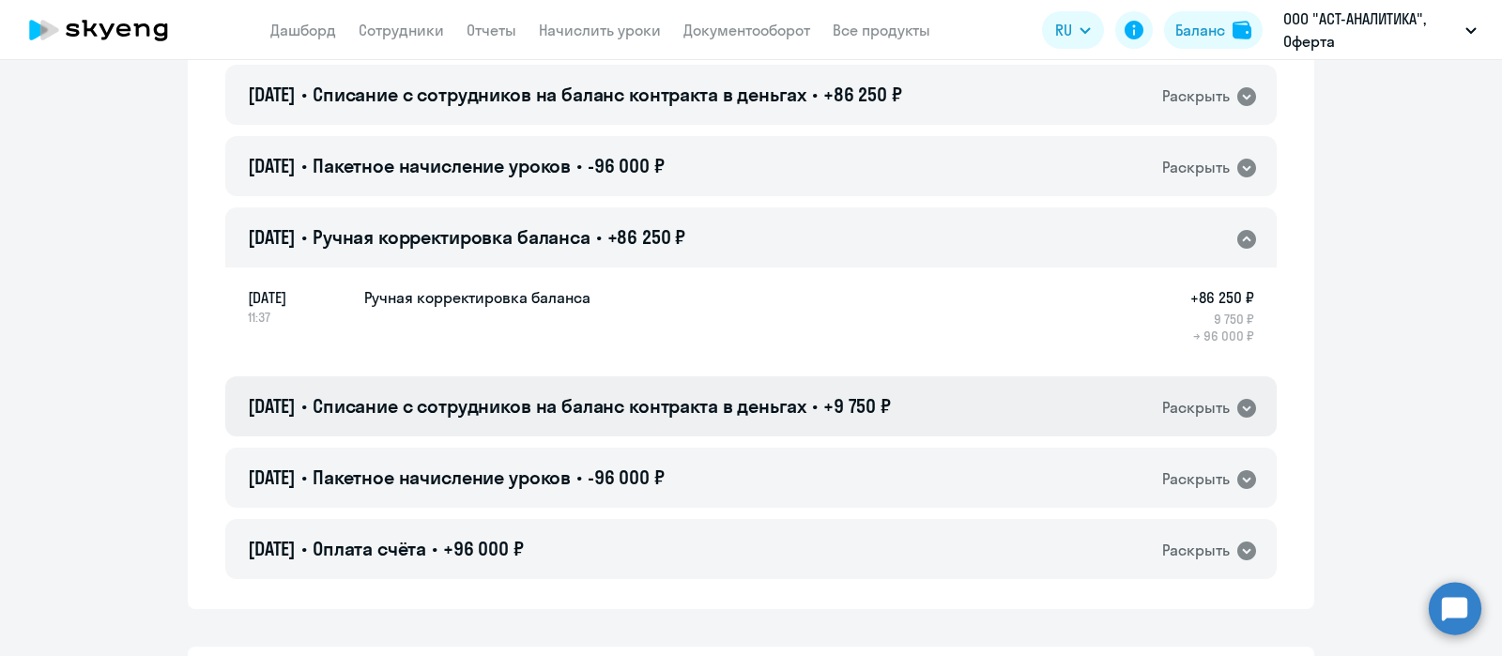
scroll to position [234, 0]
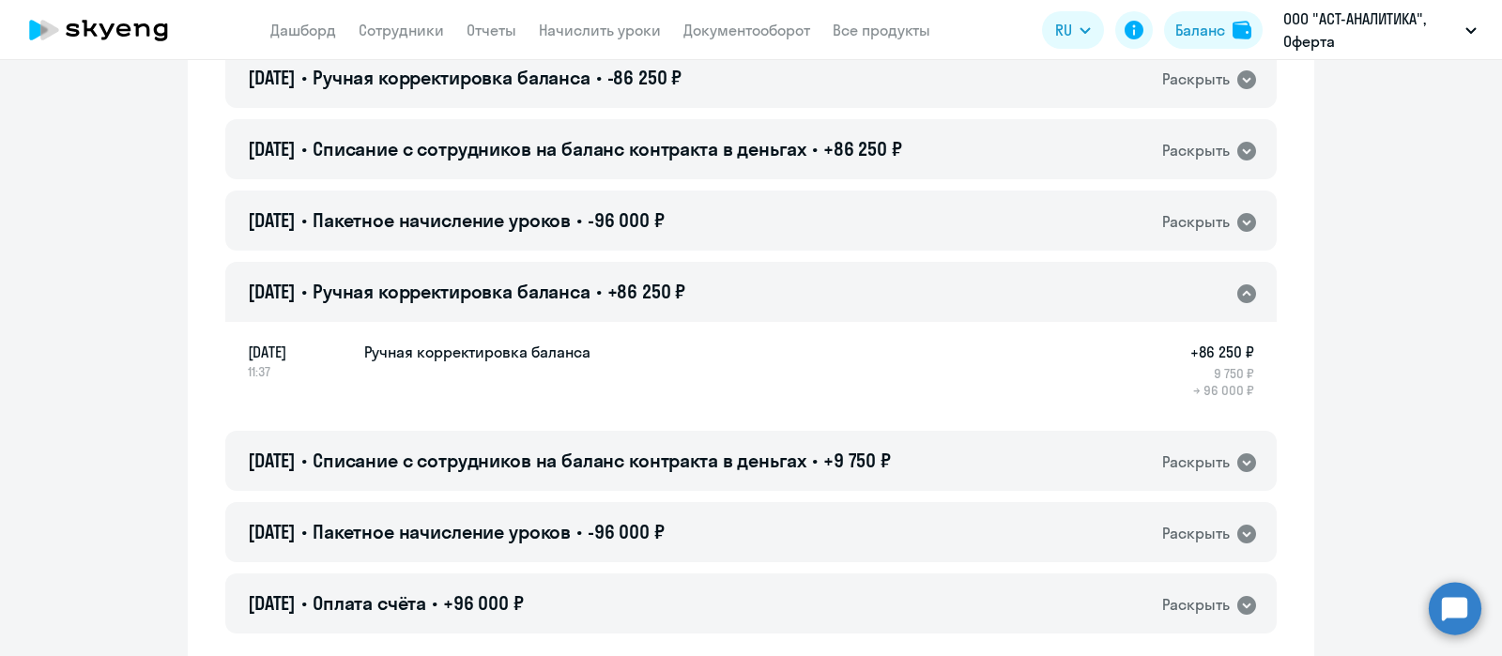
click at [1237, 288] on icon at bounding box center [1246, 293] width 19 height 19
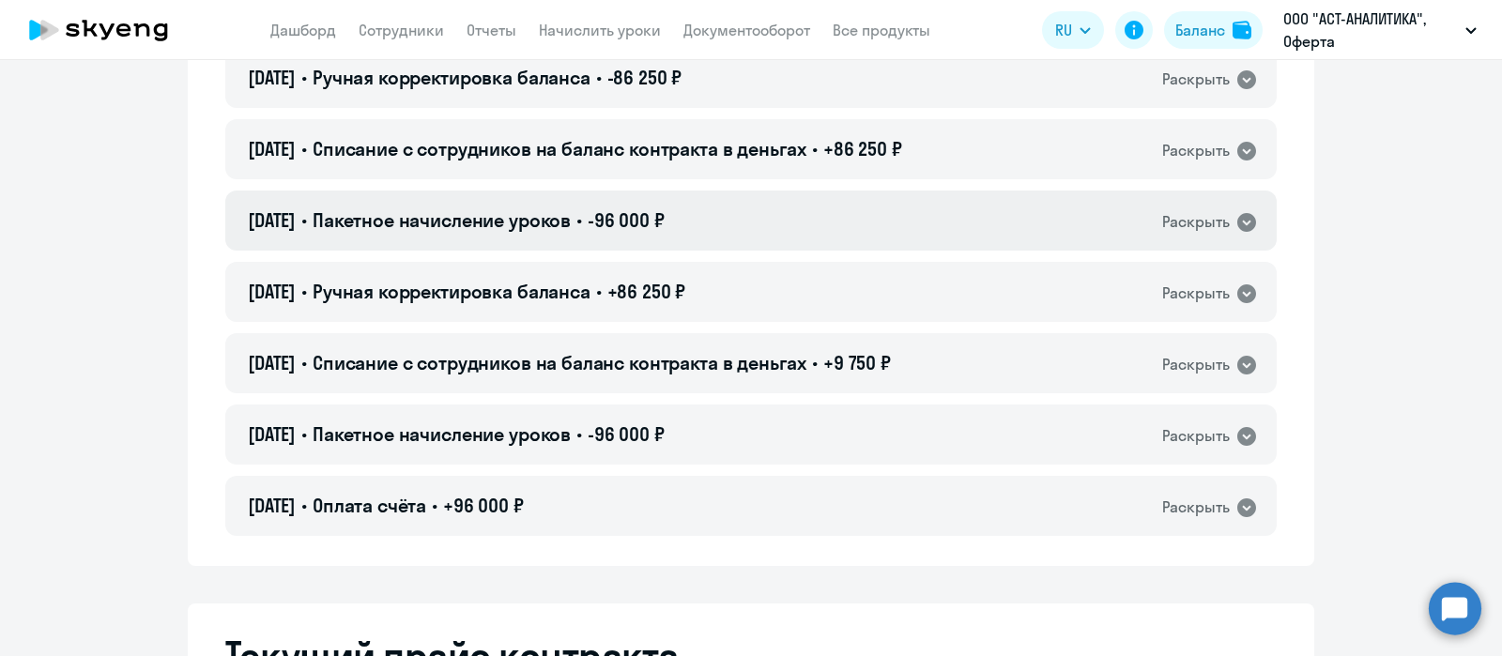
click at [1236, 231] on icon at bounding box center [1247, 222] width 23 height 23
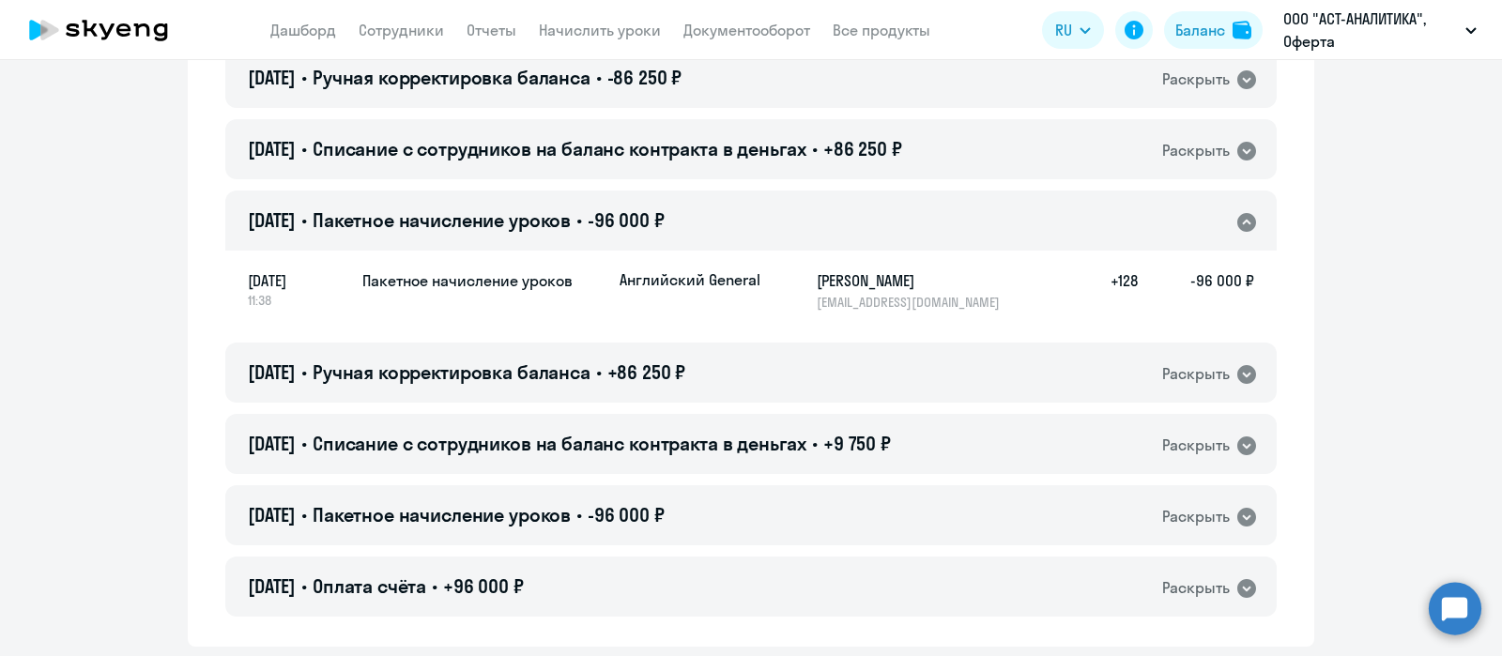
click at [1236, 231] on icon at bounding box center [1247, 222] width 23 height 23
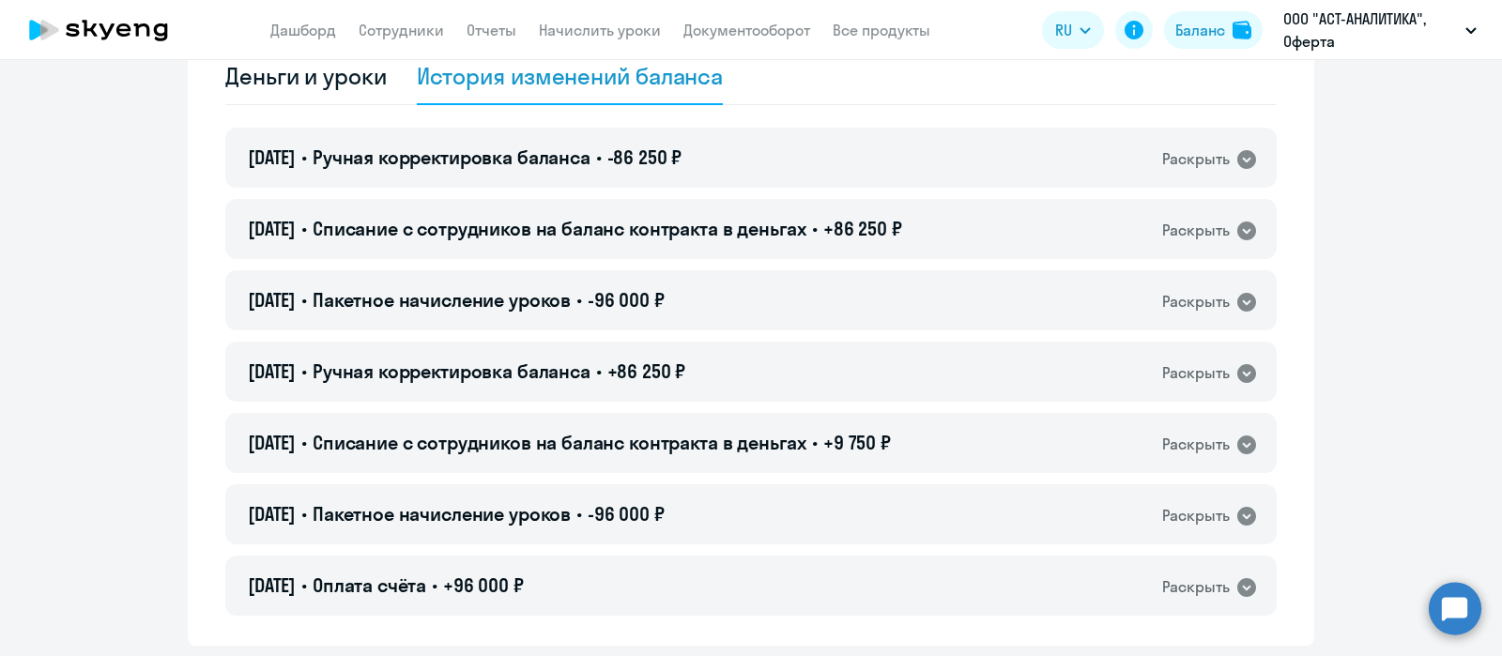
scroll to position [116, 0]
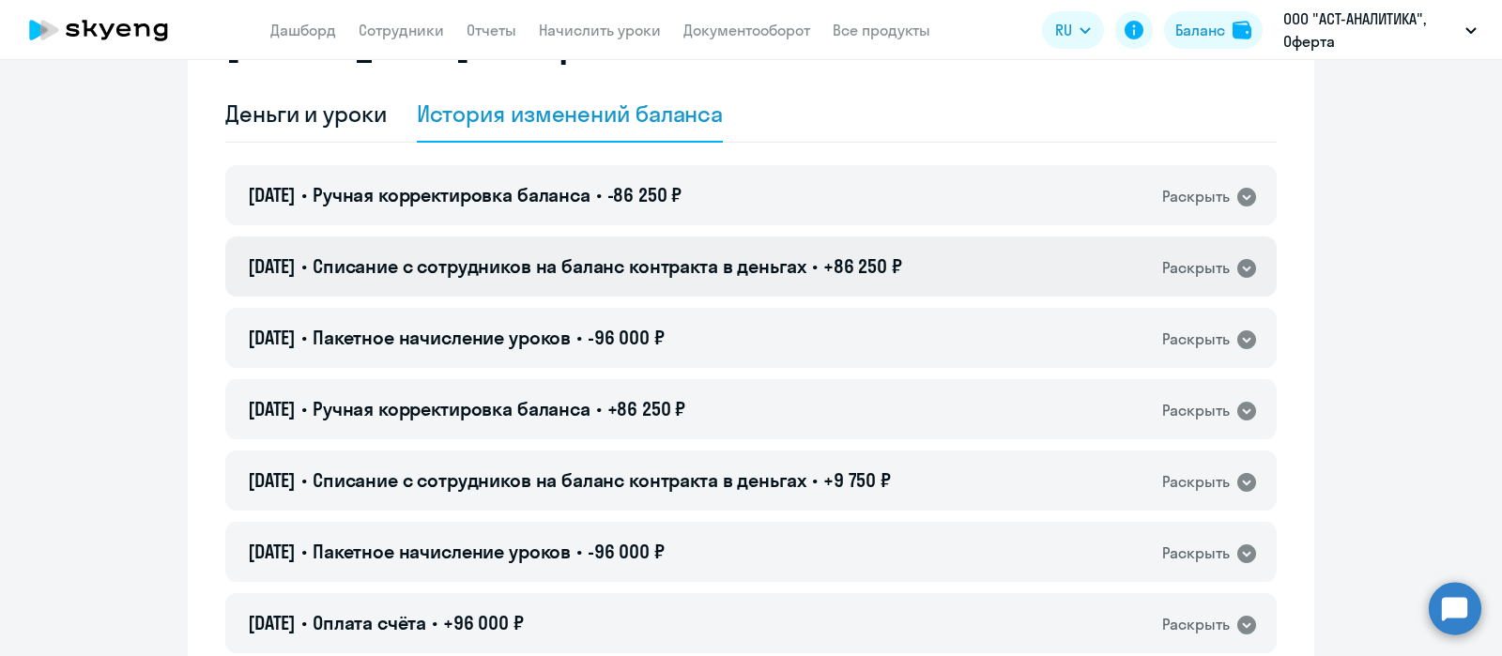
click at [1239, 269] on icon at bounding box center [1246, 268] width 19 height 19
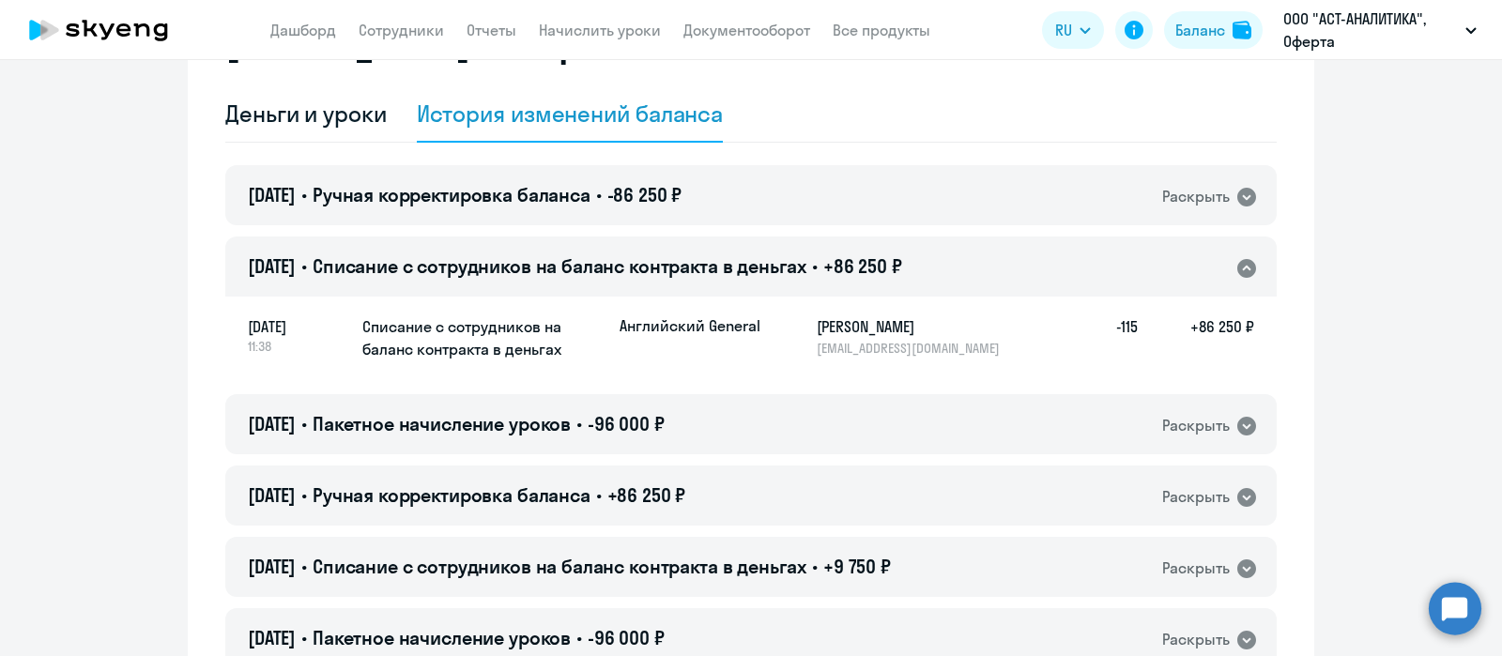
click at [1242, 265] on icon at bounding box center [1246, 268] width 19 height 19
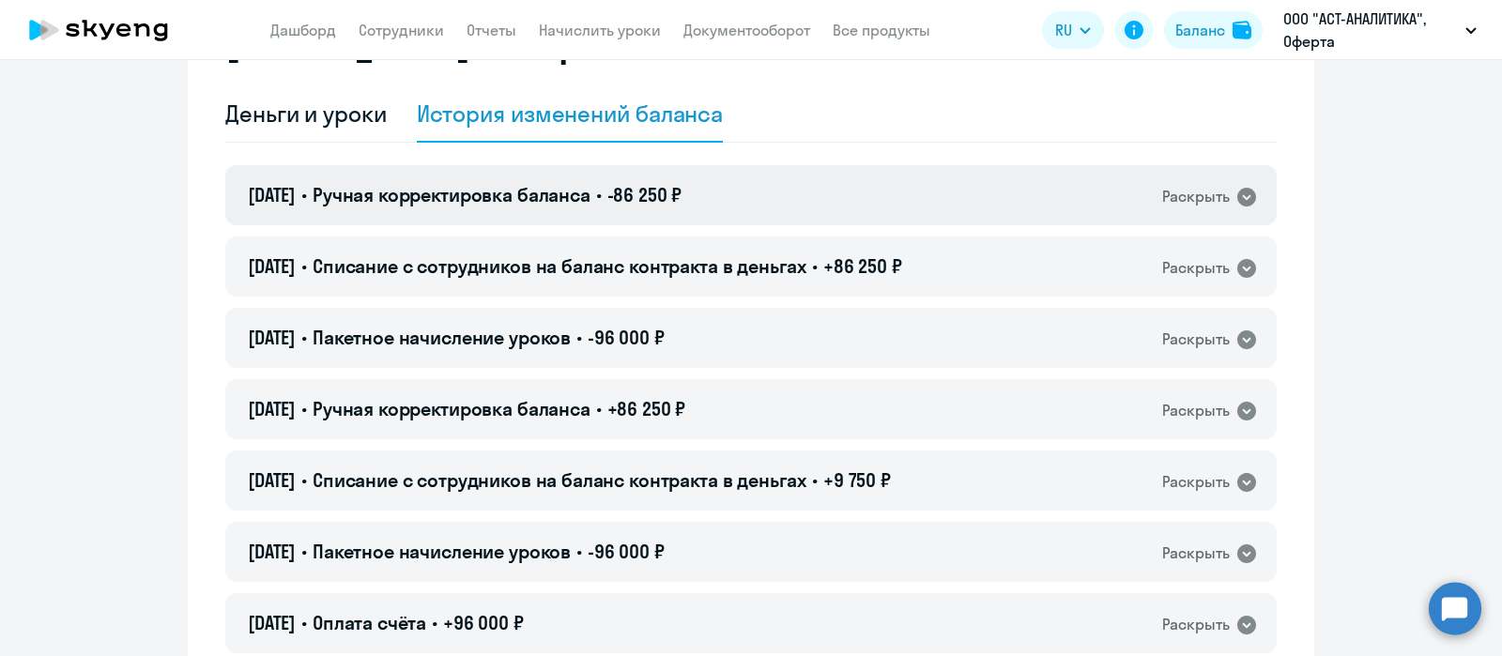
click at [1239, 200] on icon at bounding box center [1246, 197] width 19 height 19
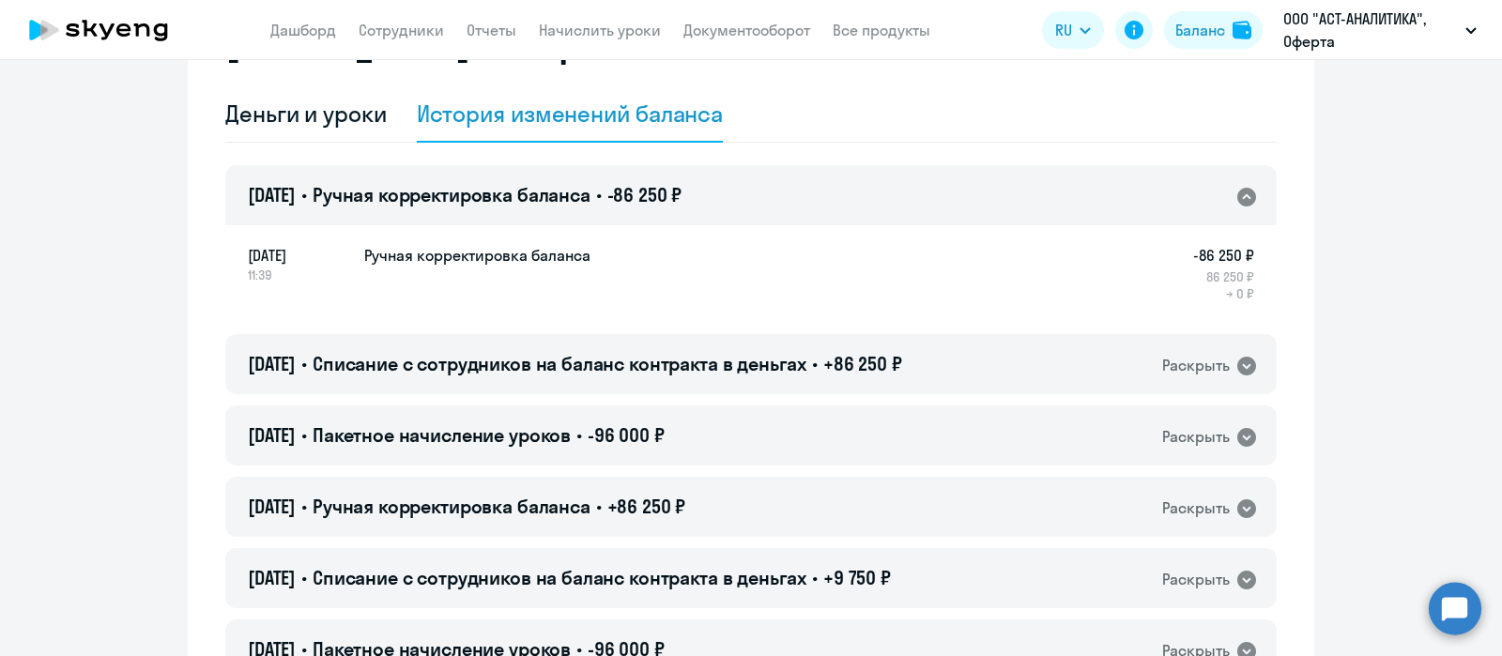
click at [1239, 200] on icon at bounding box center [1246, 197] width 19 height 19
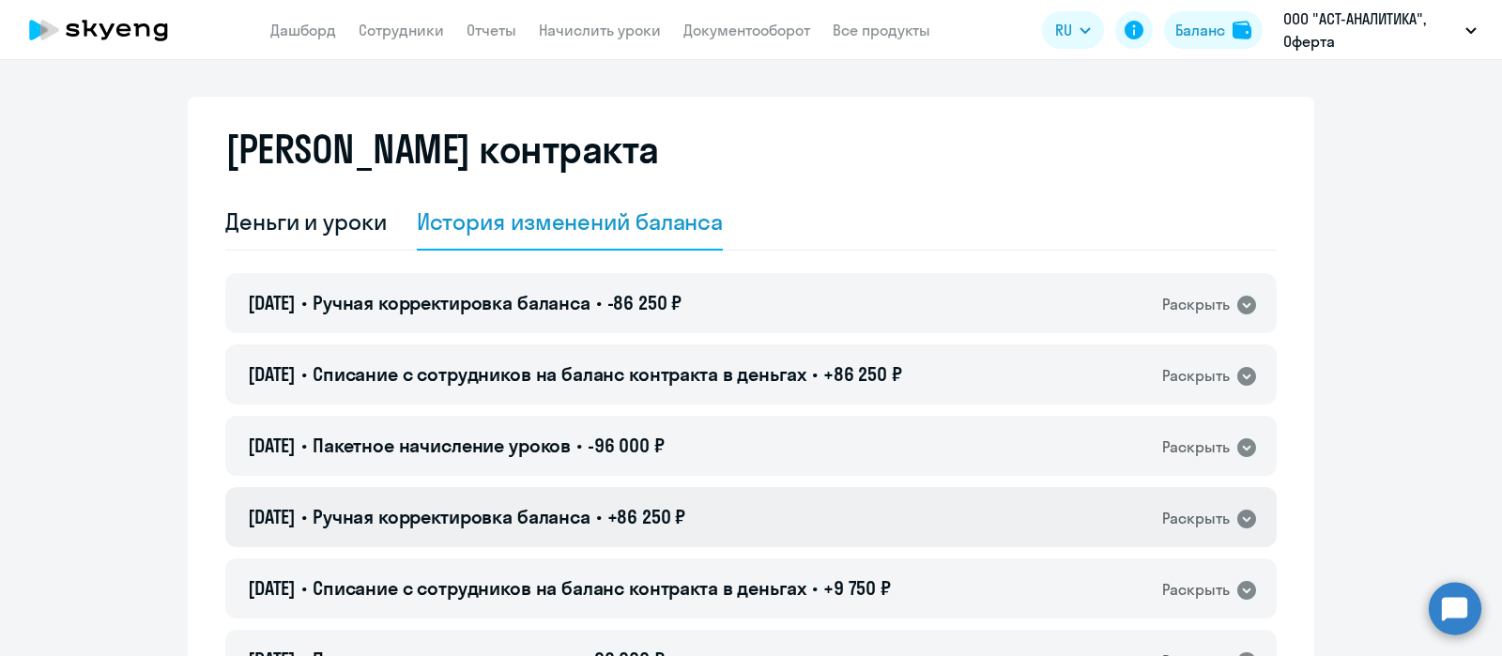
scroll to position [0, 0]
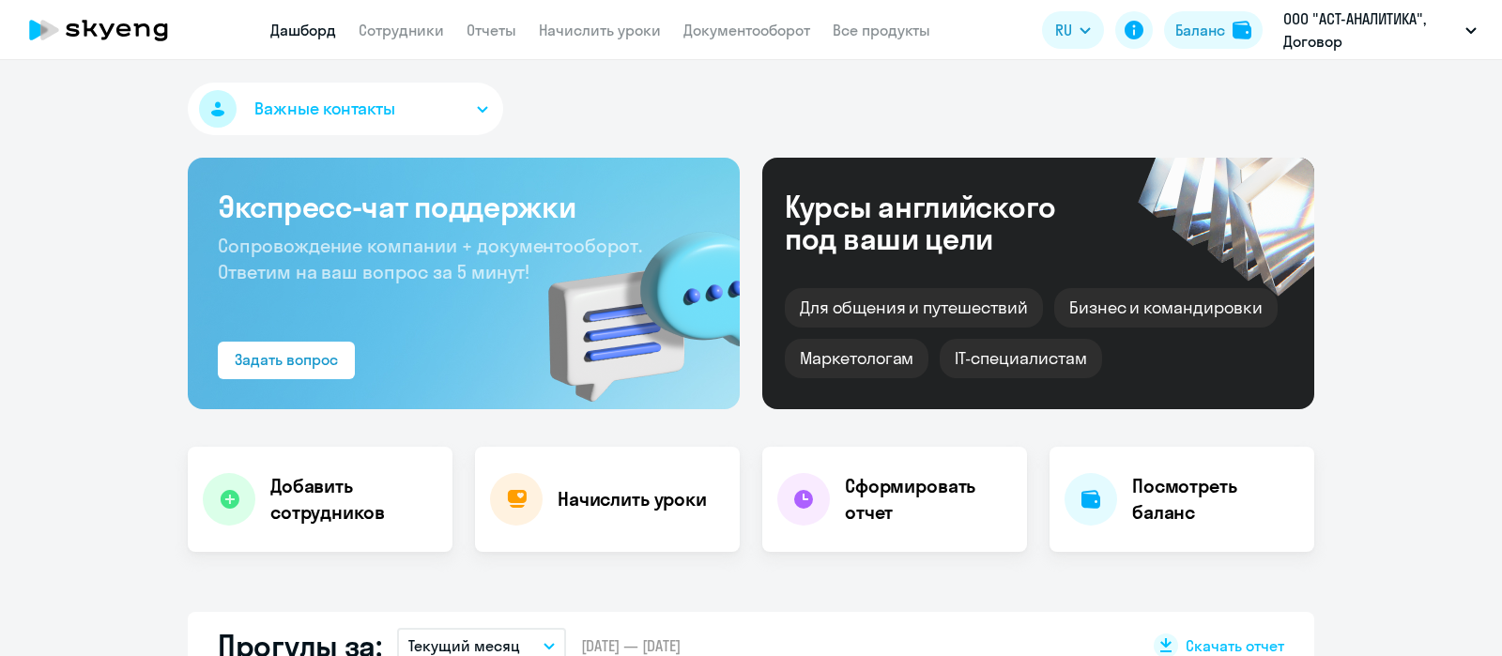
select select "30"
click at [422, 30] on link "Сотрудники" at bounding box center [401, 30] width 85 height 19
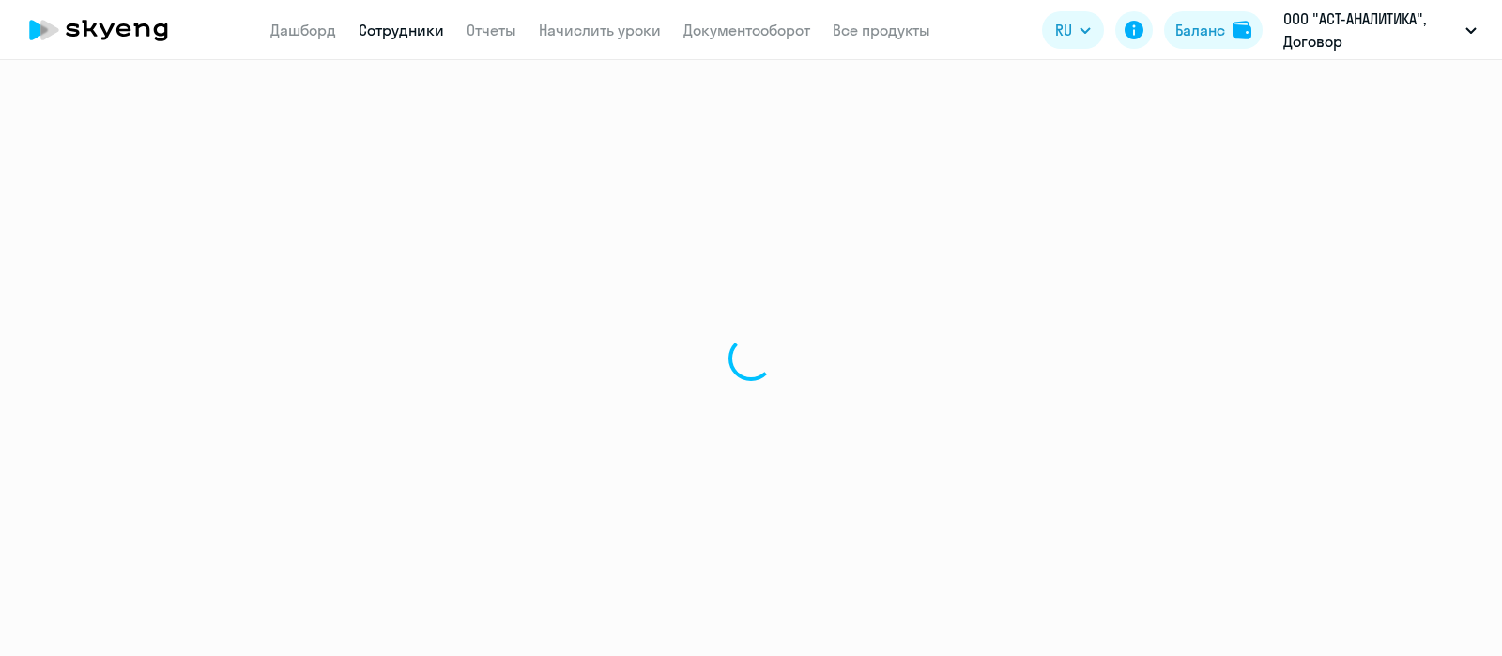
select select "30"
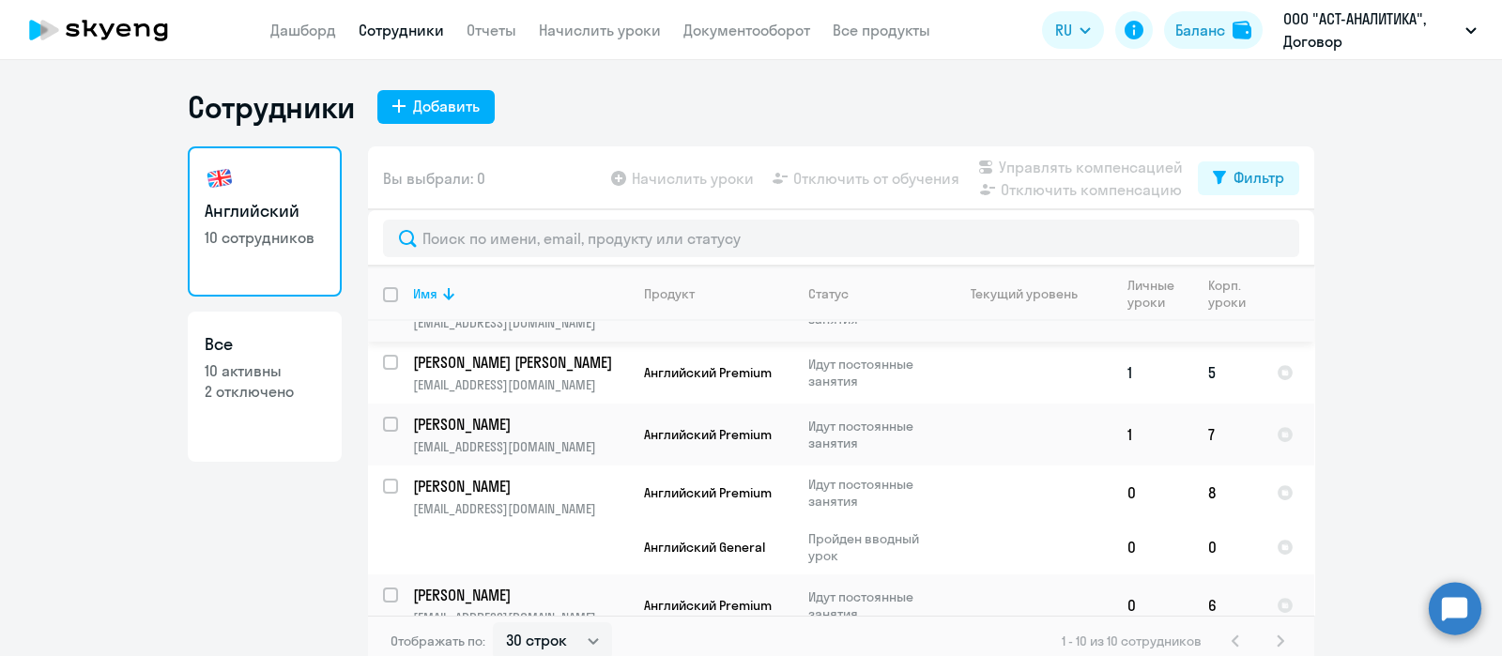
scroll to position [411, 0]
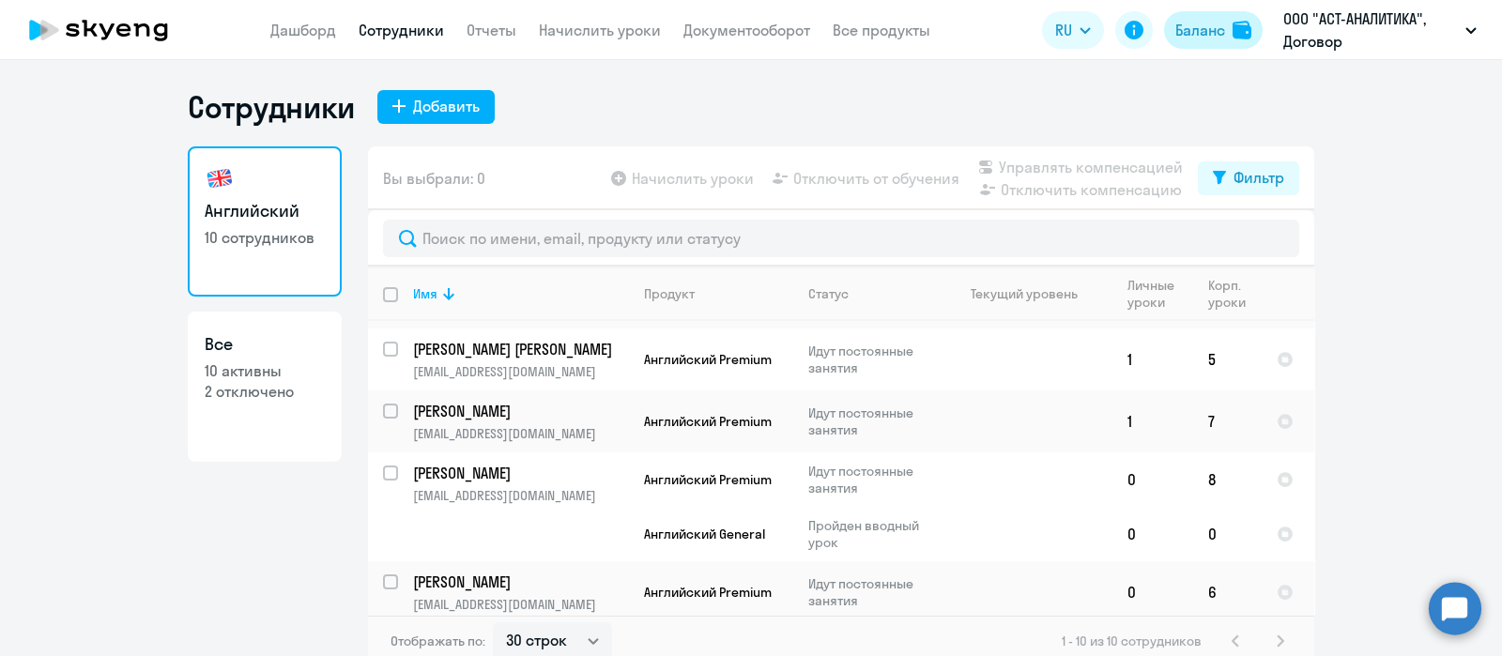
click at [1209, 28] on div "Баланс" at bounding box center [1200, 30] width 50 height 23
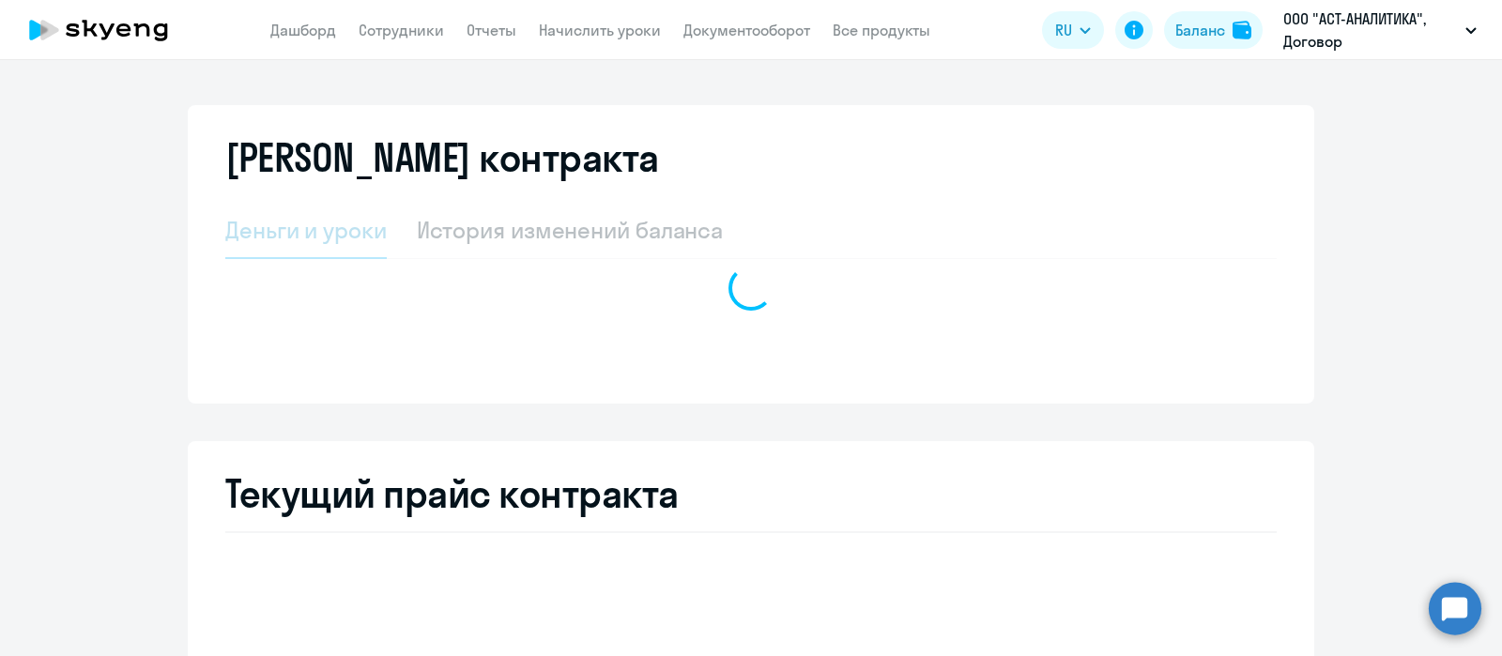
select select "english_adult_not_native_speaker"
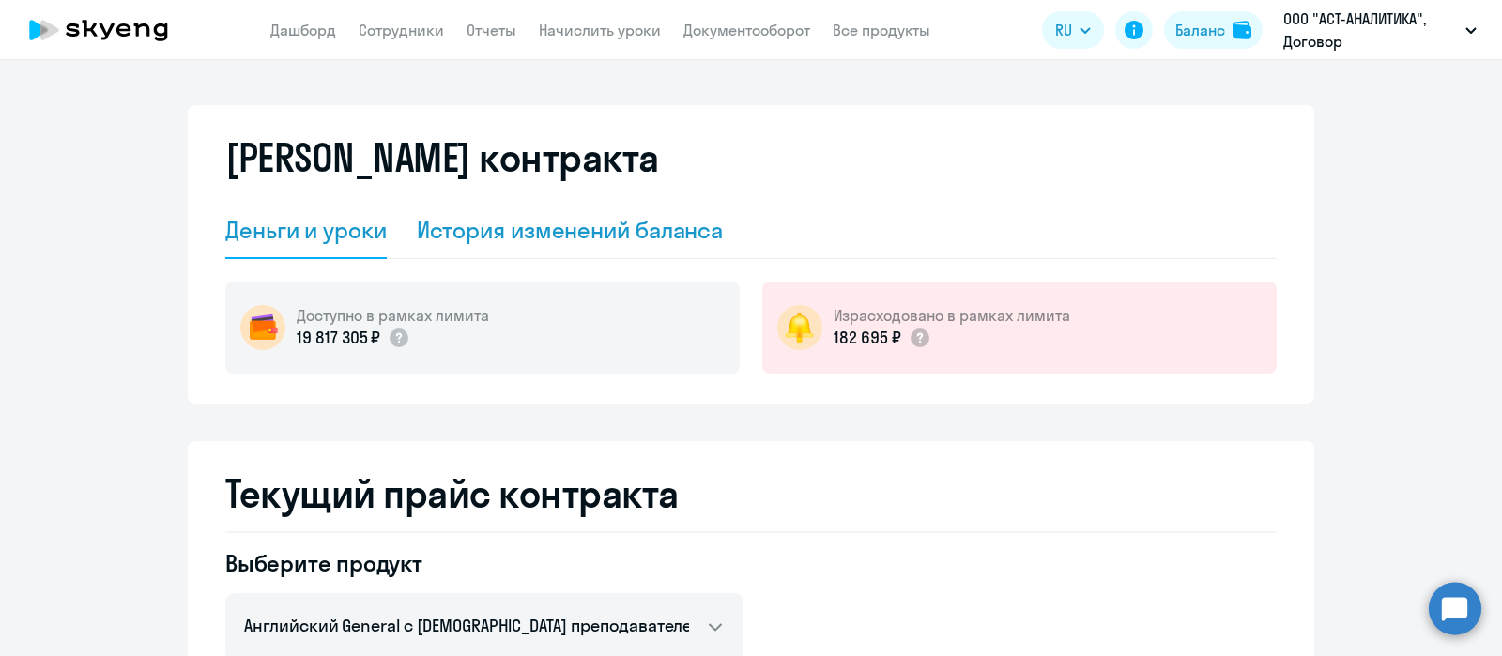
click at [584, 225] on div "История изменений баланса" at bounding box center [570, 230] width 307 height 30
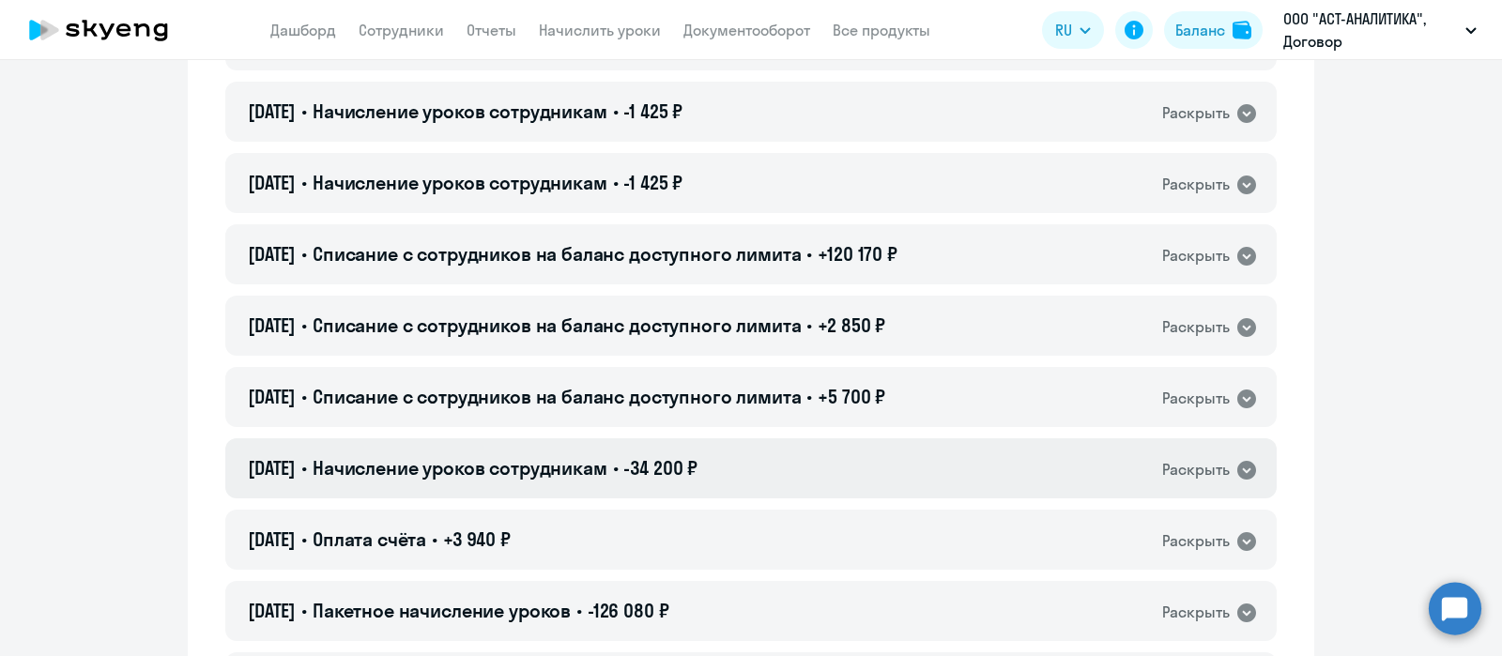
scroll to position [1174, 0]
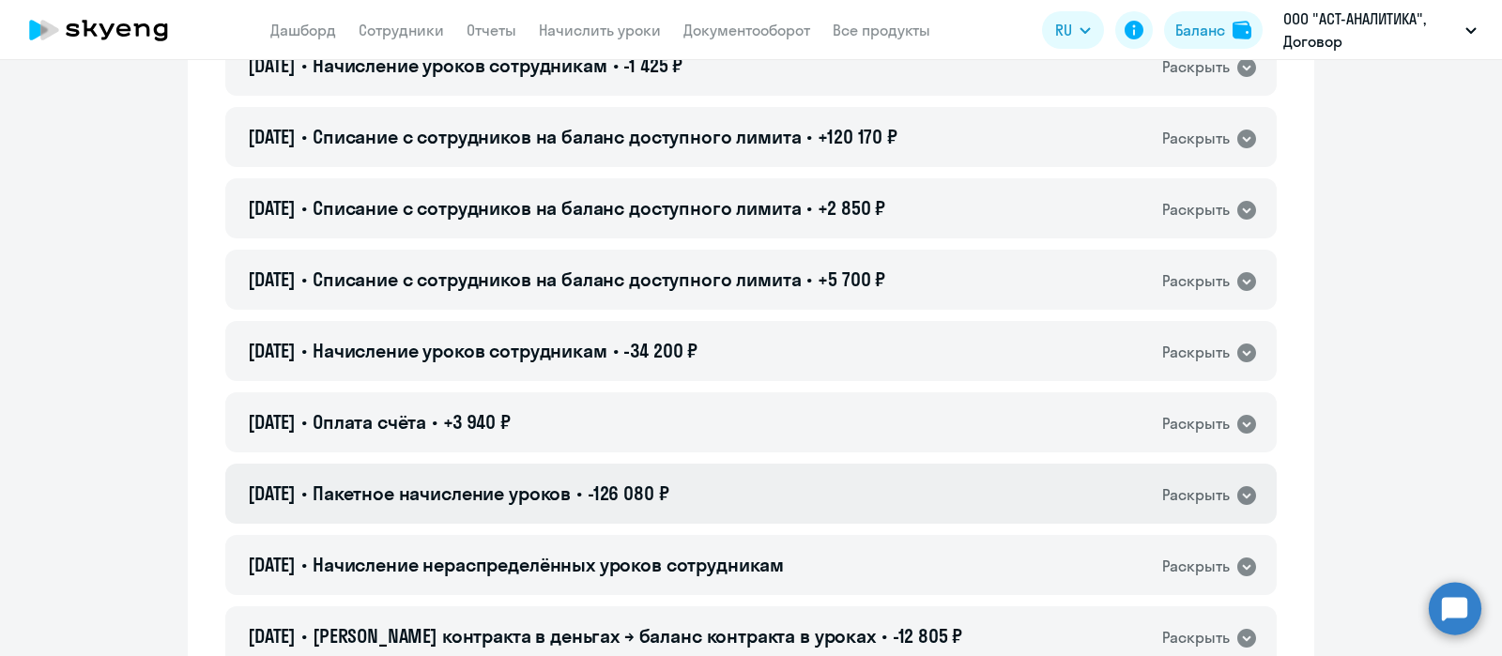
click at [1240, 490] on icon at bounding box center [1246, 495] width 19 height 19
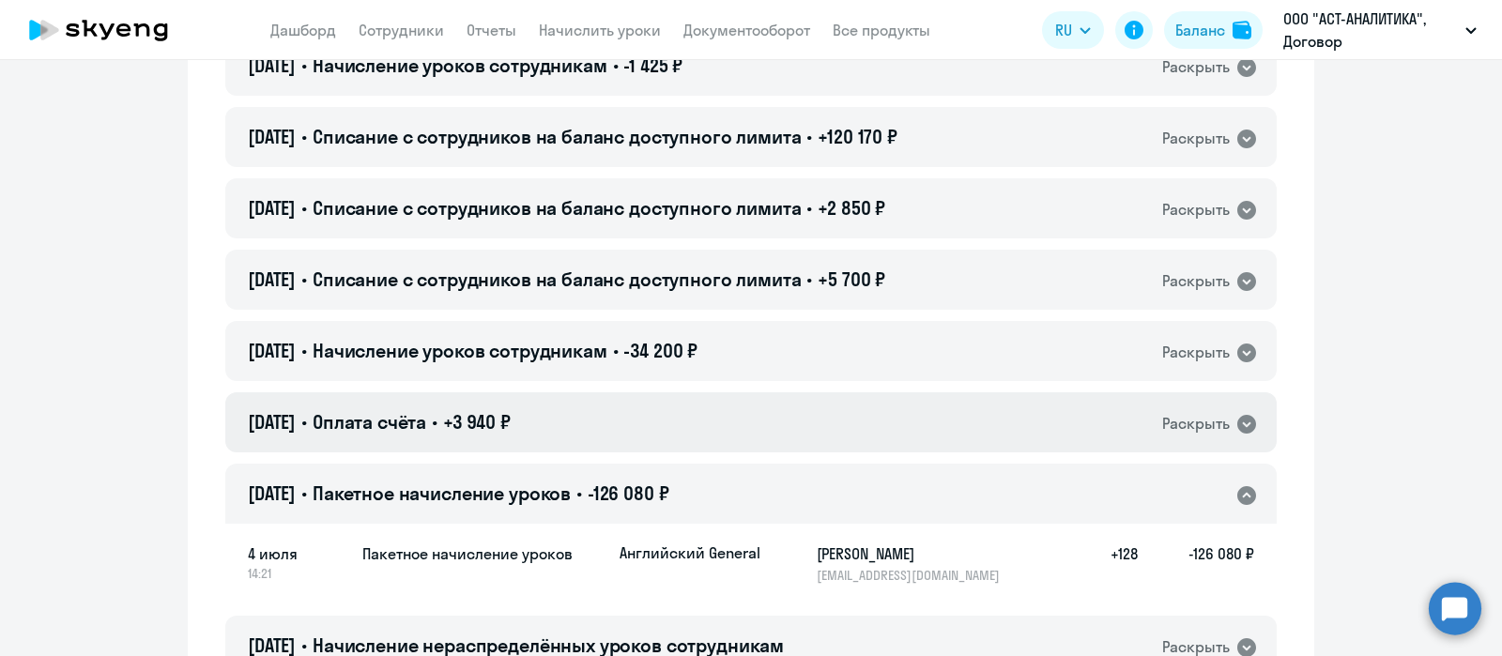
click at [1245, 424] on icon at bounding box center [1246, 424] width 19 height 19
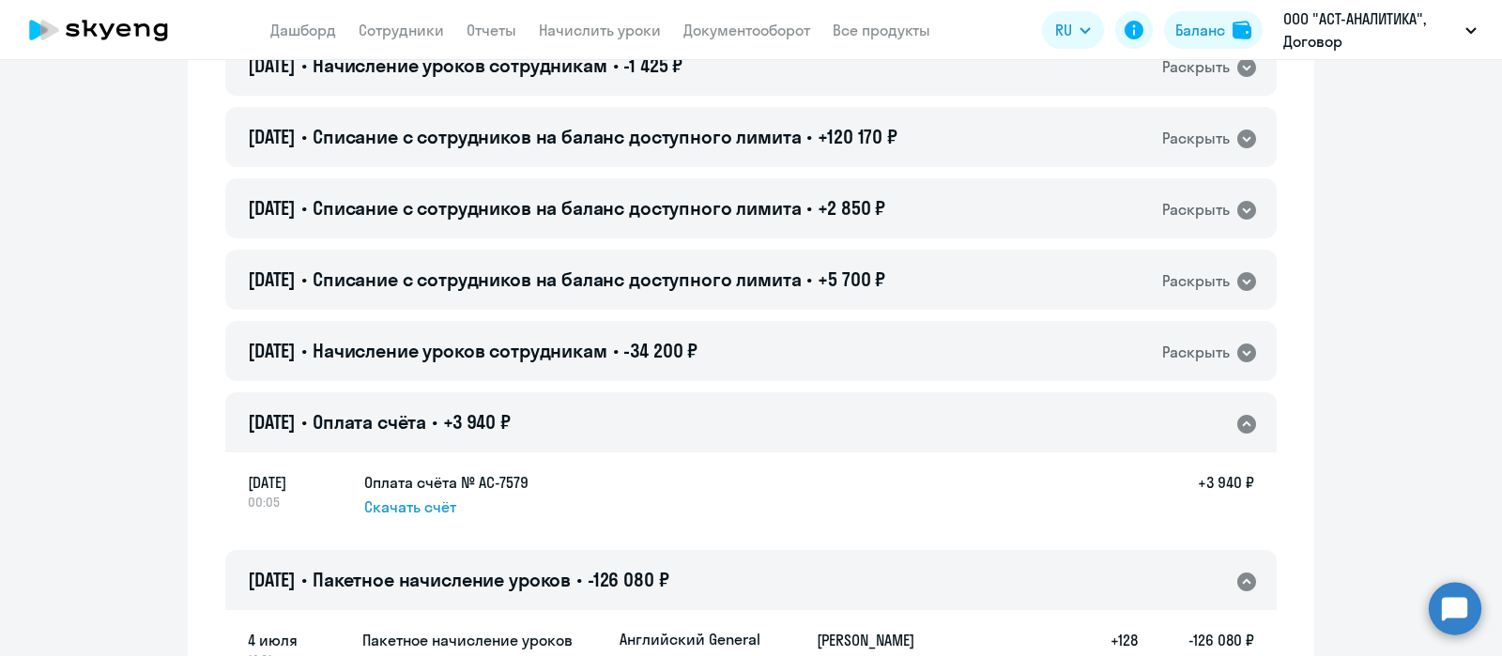
click at [1245, 424] on icon at bounding box center [1246, 424] width 19 height 19
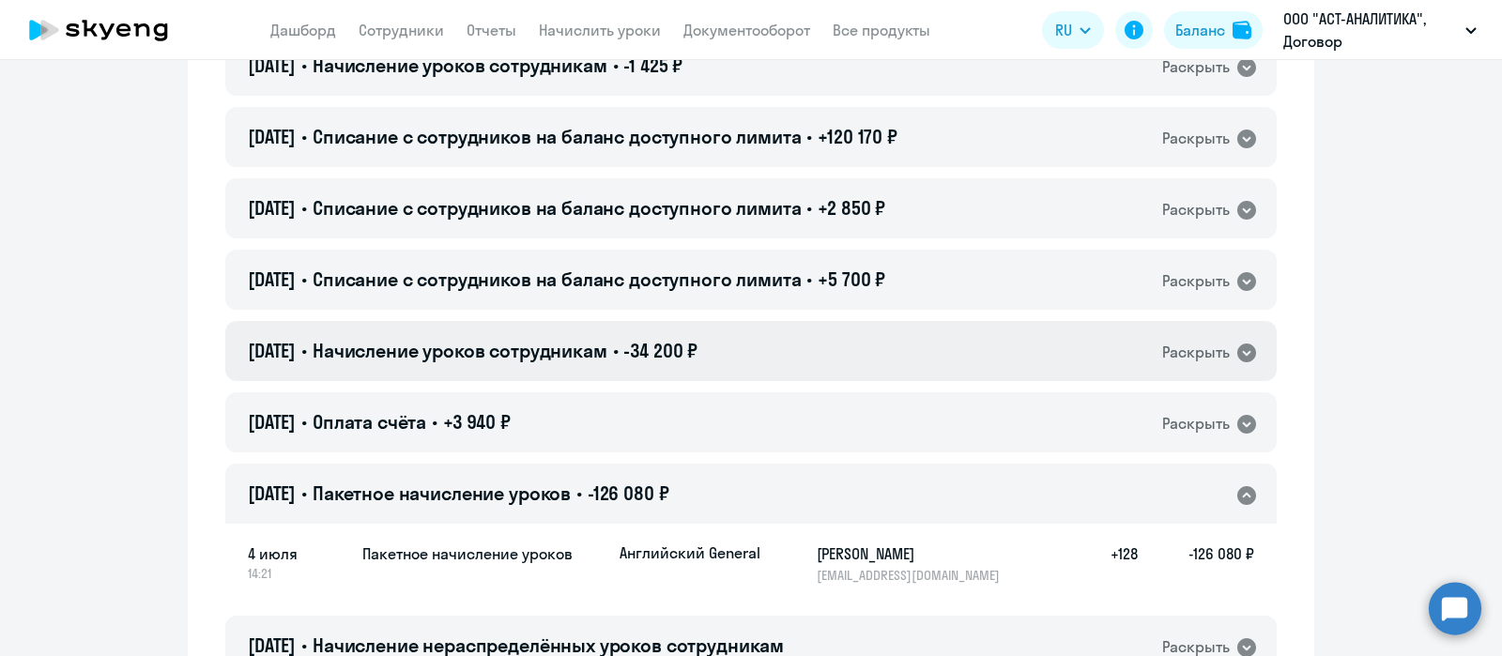
click at [1237, 357] on icon at bounding box center [1246, 353] width 19 height 19
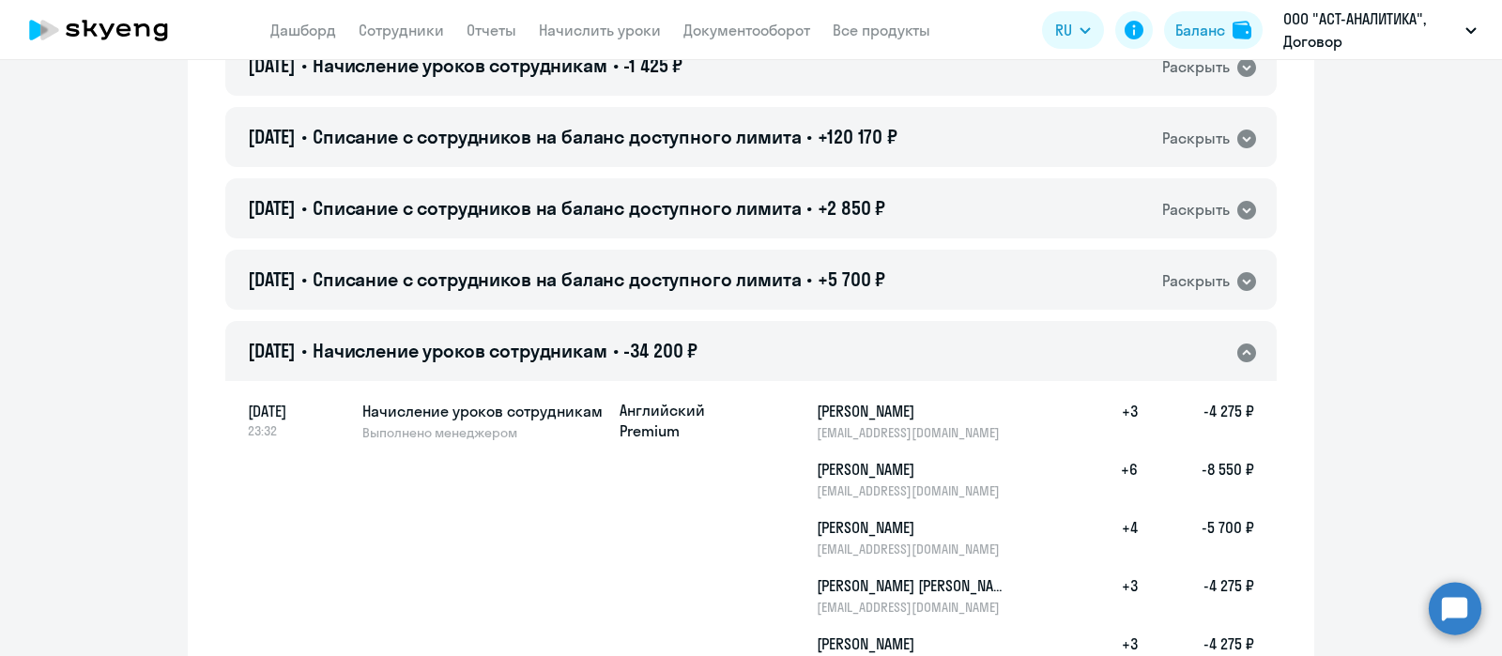
click at [1237, 357] on icon at bounding box center [1246, 353] width 19 height 19
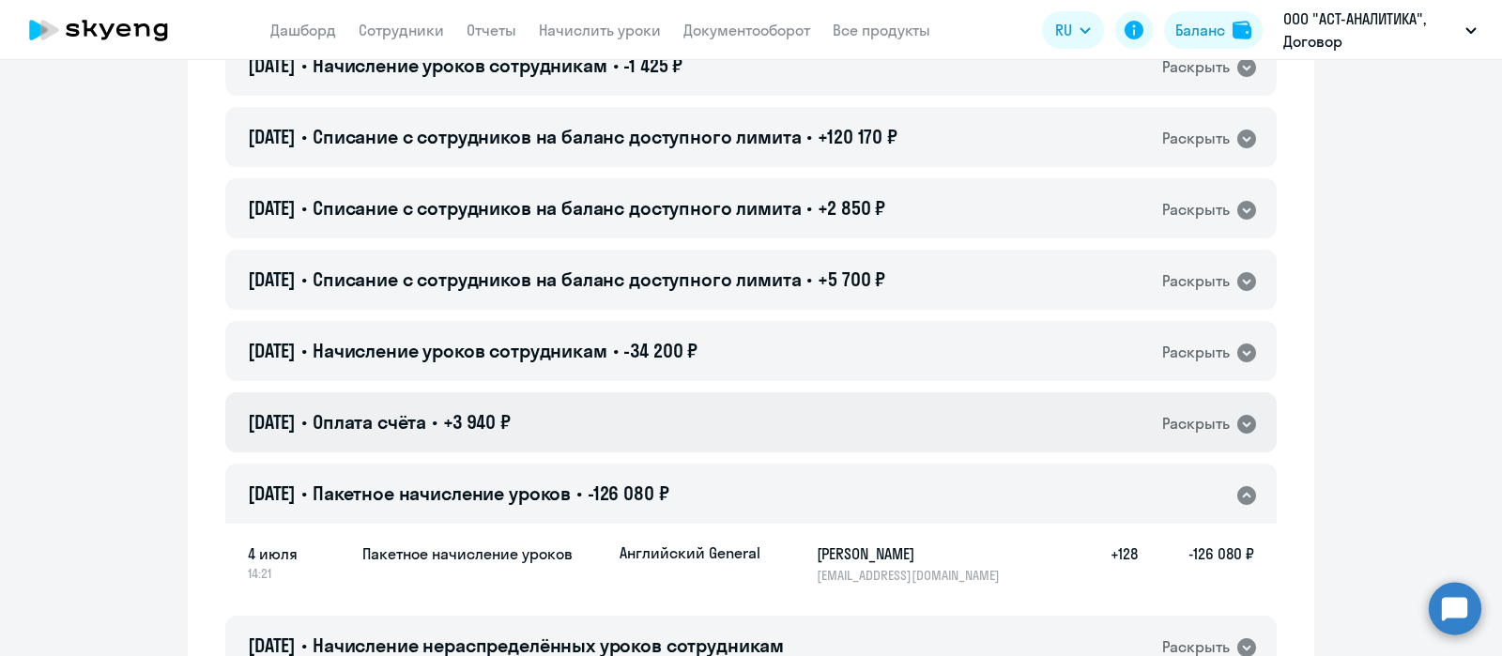
scroll to position [1056, 0]
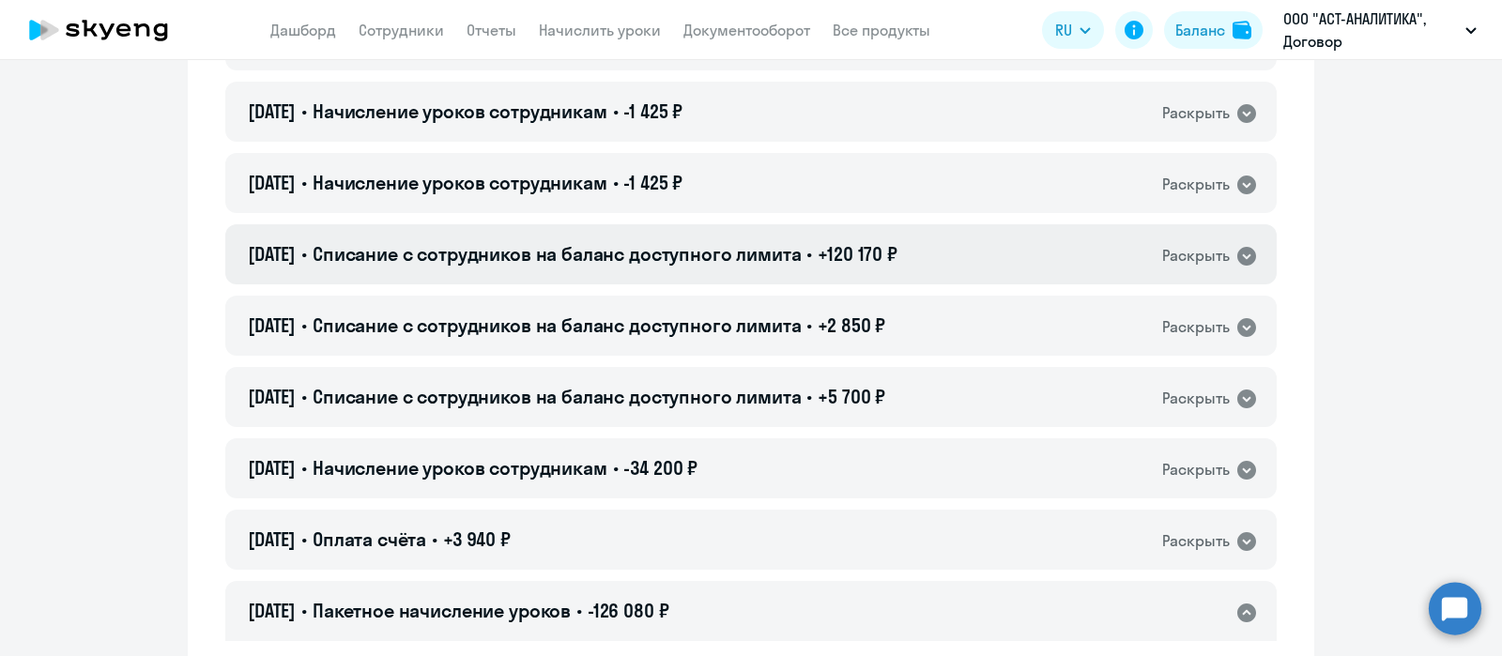
click at [1244, 252] on icon at bounding box center [1246, 256] width 19 height 19
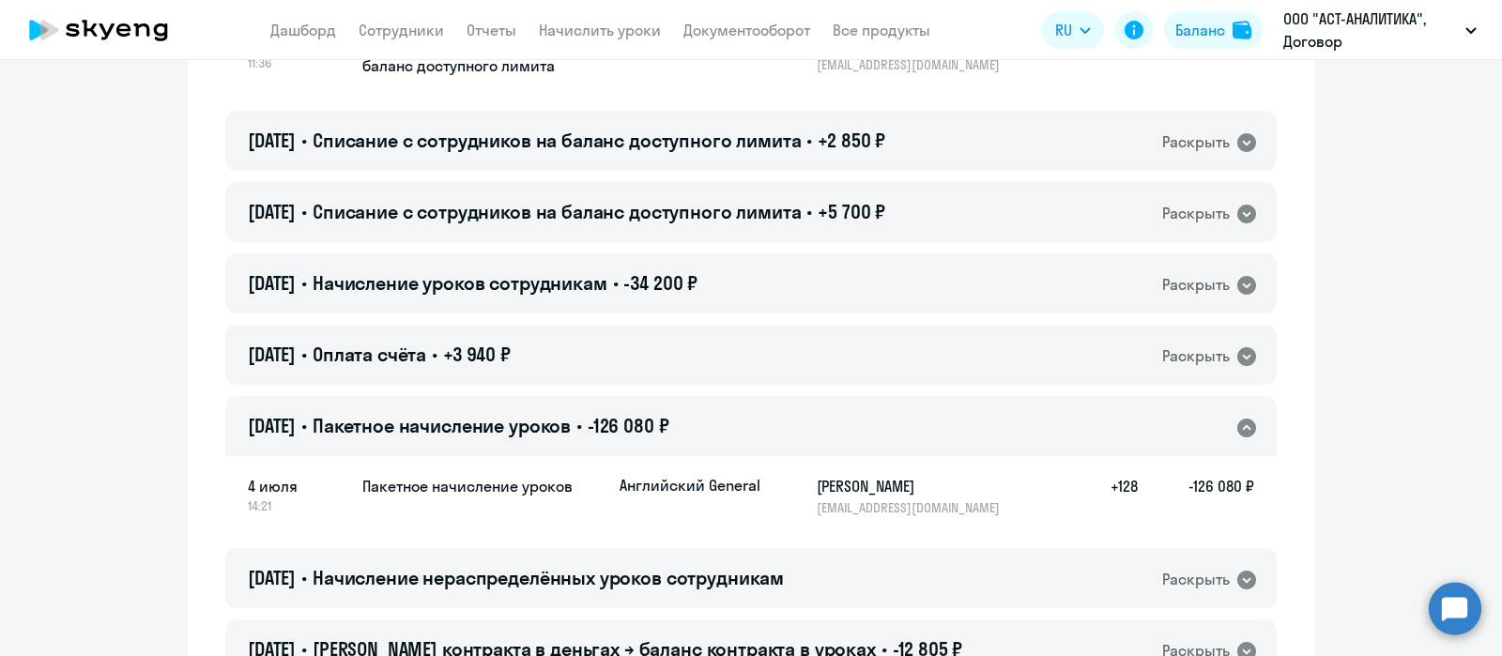
scroll to position [1291, 0]
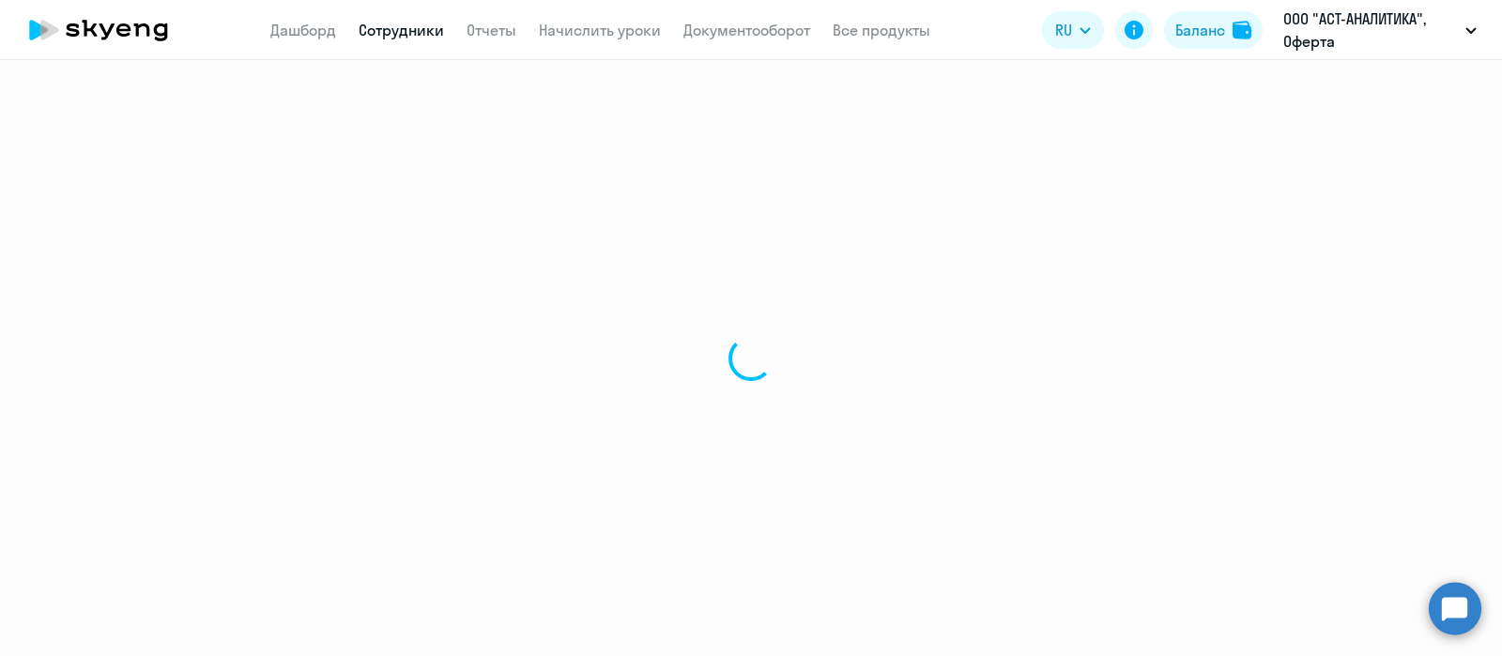
select select "30"
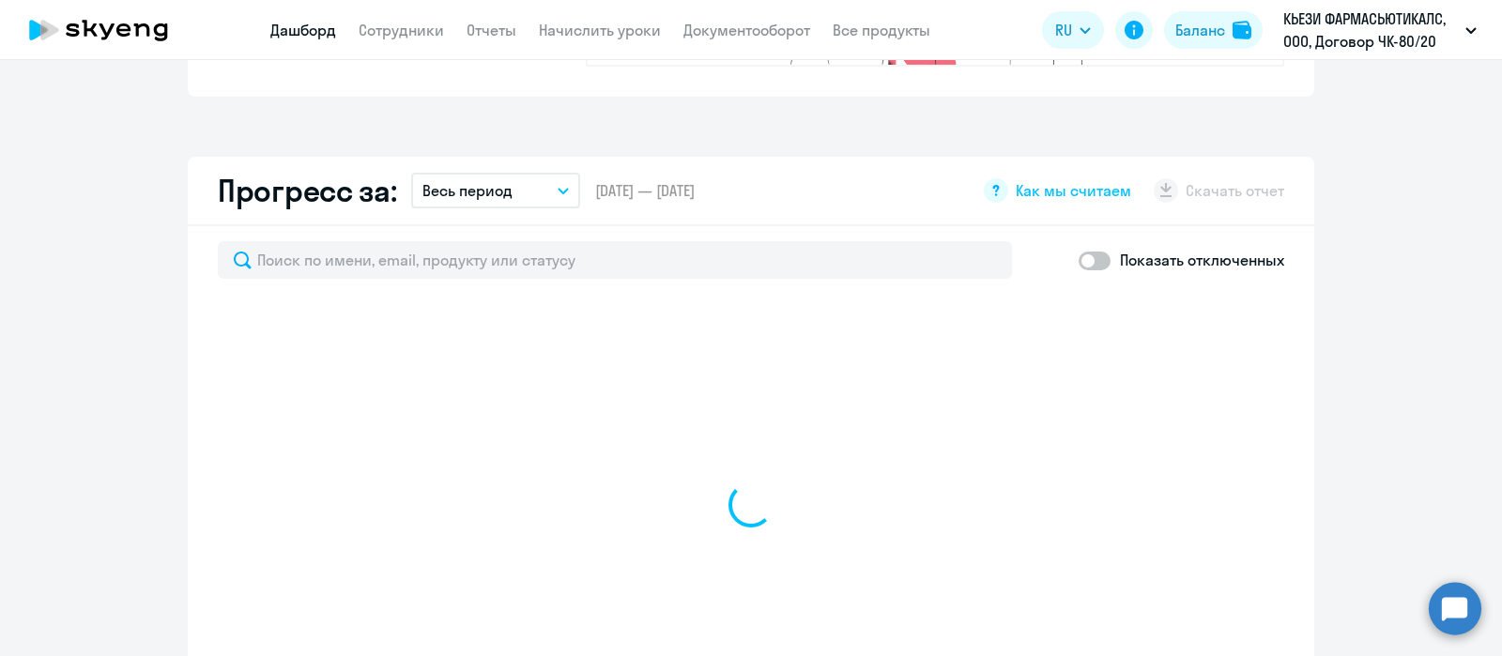
scroll to position [1056, 0]
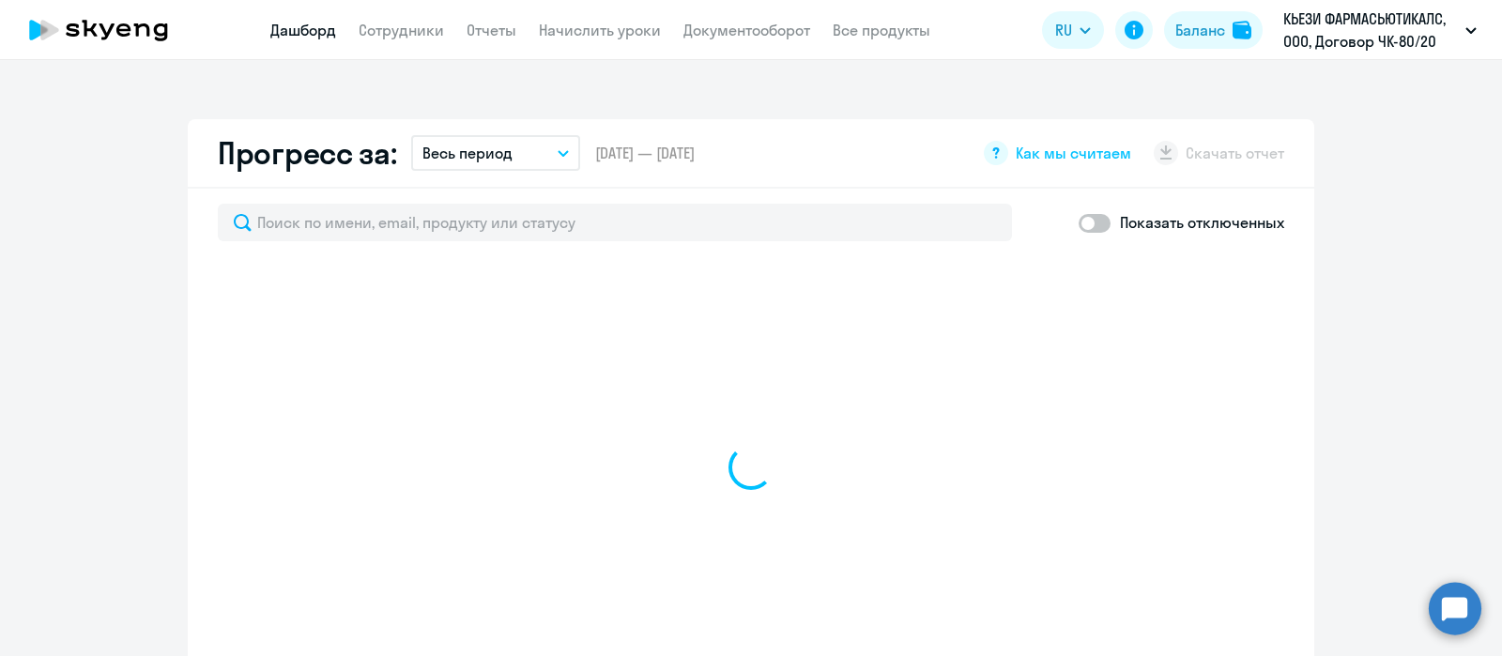
select select "30"
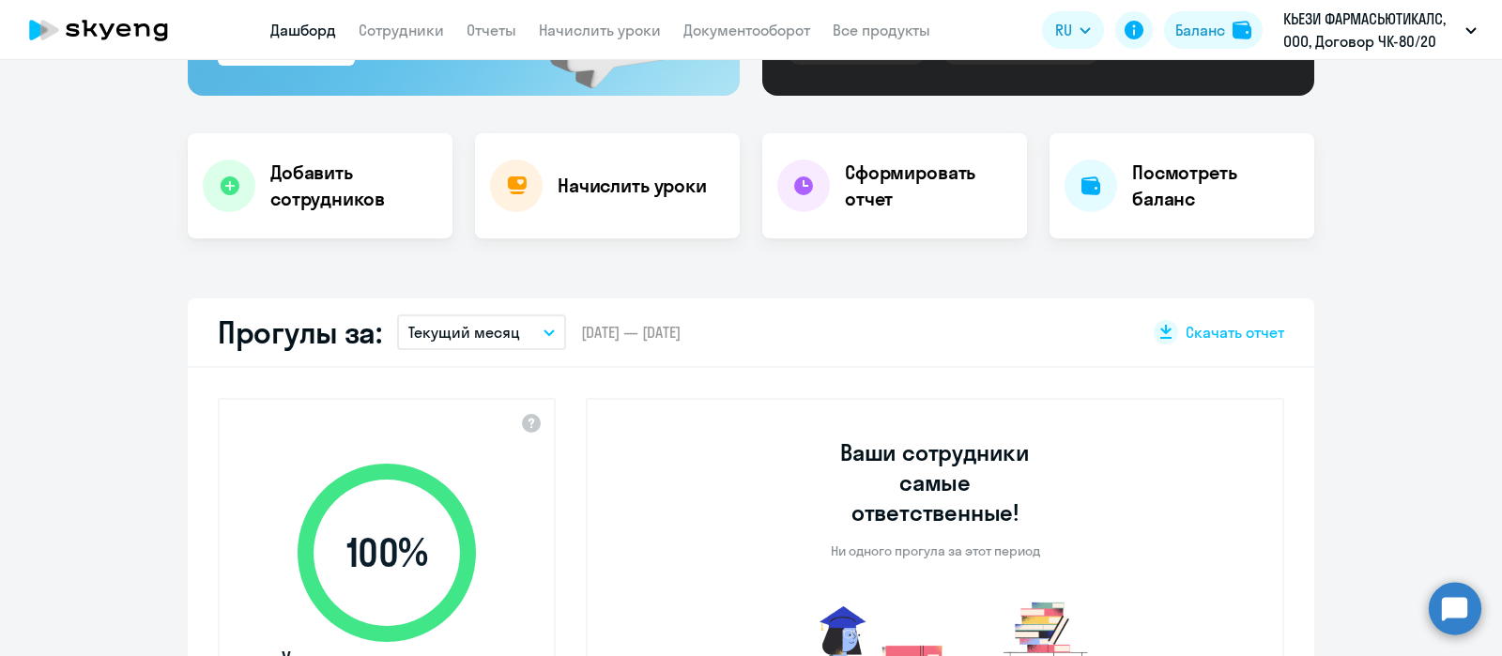
scroll to position [0, 0]
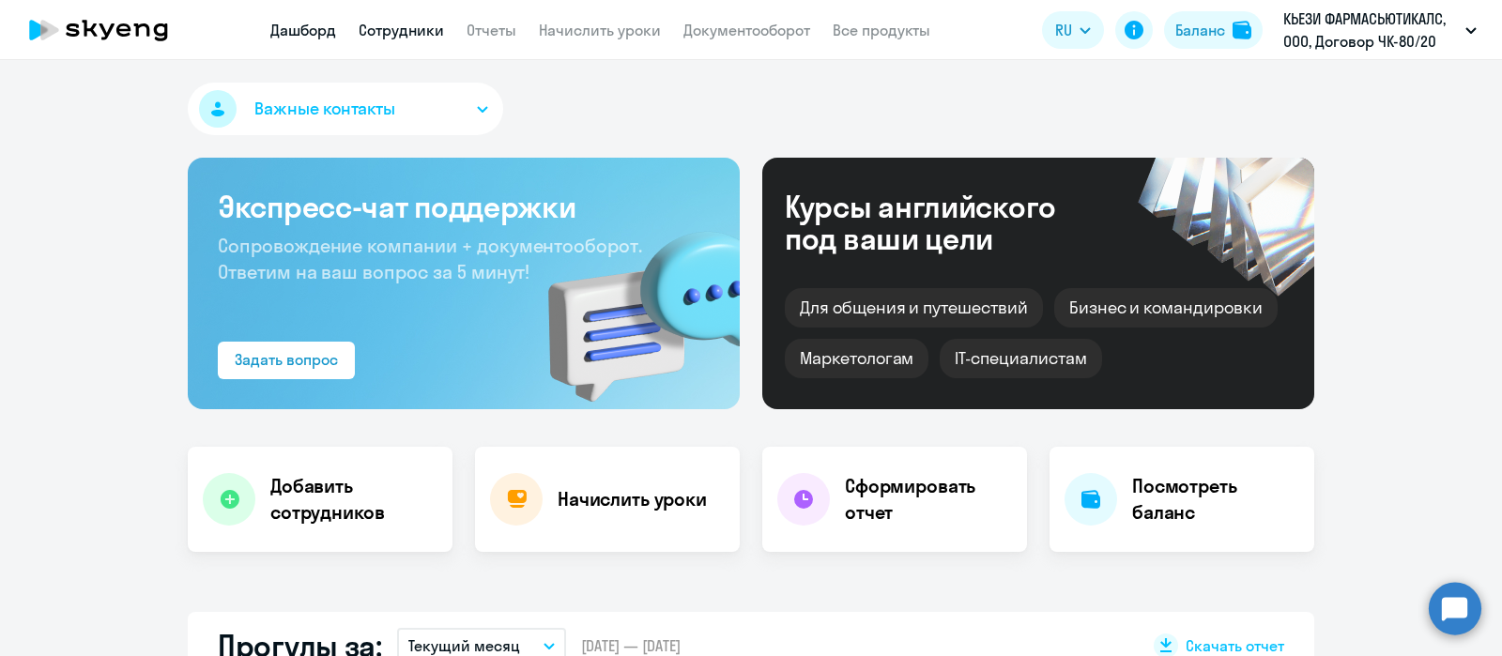
click at [377, 28] on link "Сотрудники" at bounding box center [401, 30] width 85 height 19
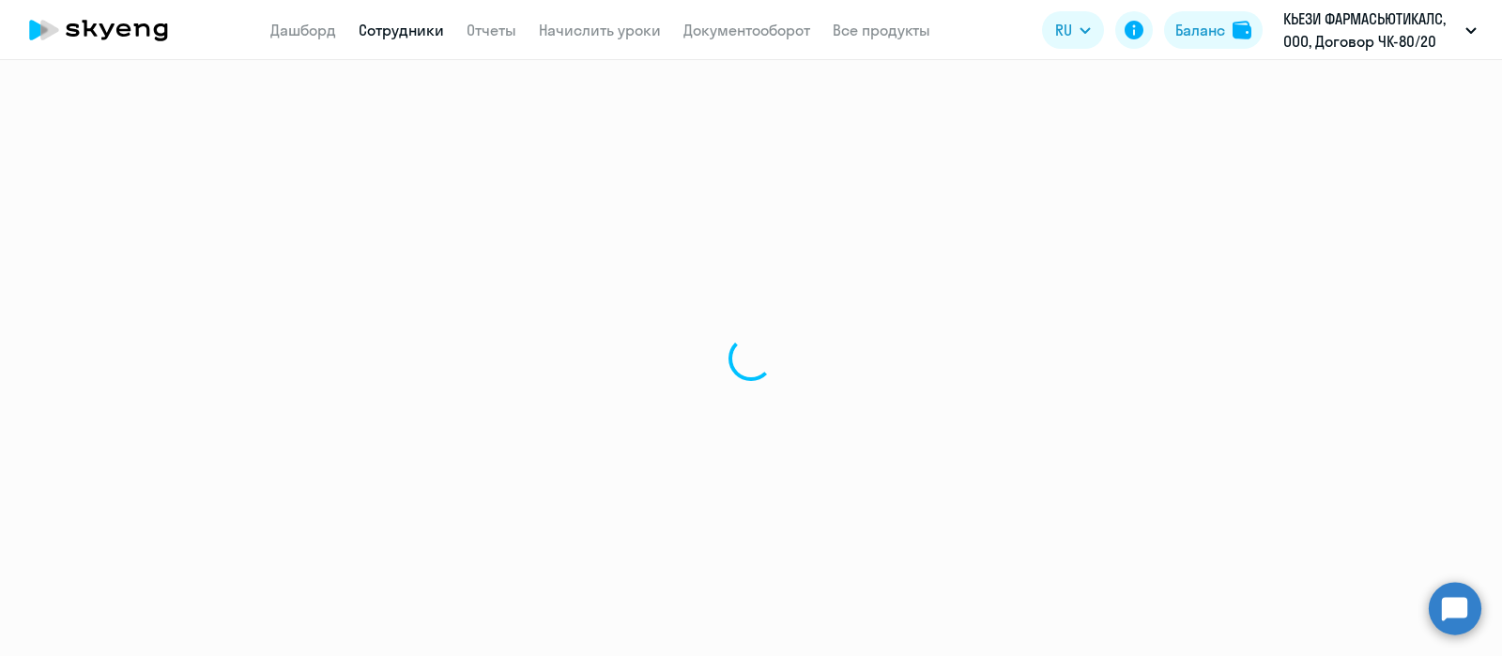
select select "30"
